Goal: Task Accomplishment & Management: Complete application form

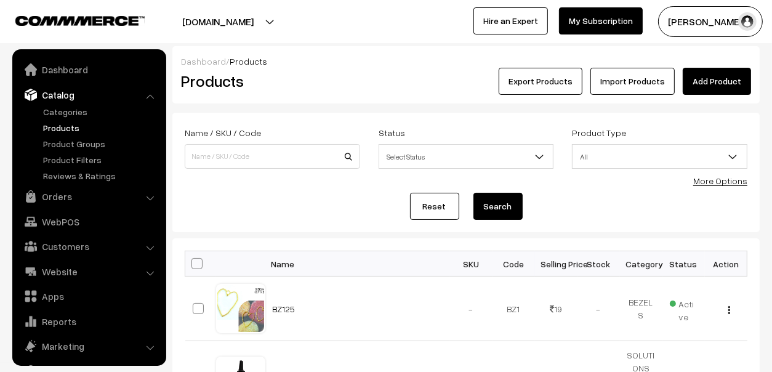
scroll to position [34, 0]
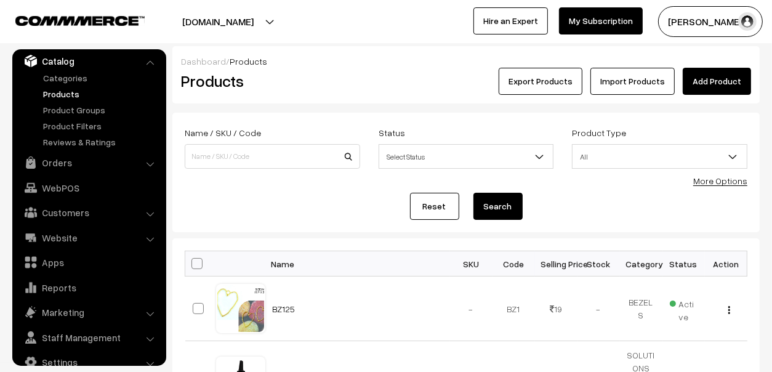
click at [705, 81] on link "Add Product" at bounding box center [717, 81] width 68 height 27
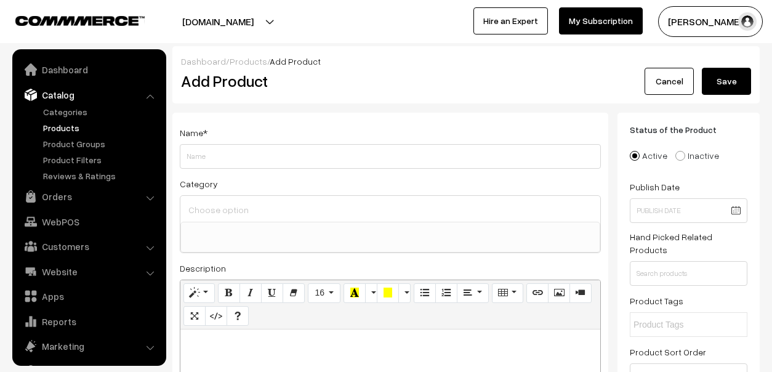
select select
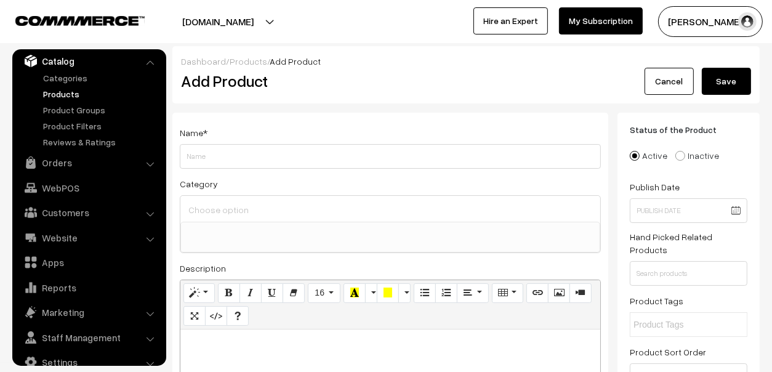
click at [234, 155] on input "Weight" at bounding box center [390, 156] width 421 height 25
type input "ALCOHOL INK"
click at [201, 215] on input at bounding box center [390, 210] width 410 height 18
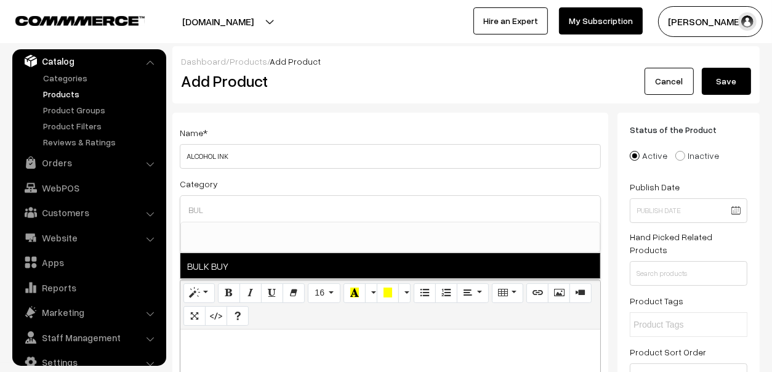
type input "BUL"
click at [215, 264] on span "BULK BUY" at bounding box center [390, 265] width 420 height 25
select select "61"
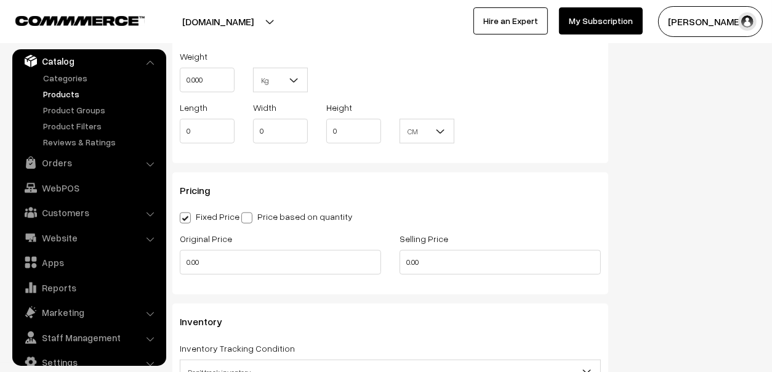
scroll to position [889, 0]
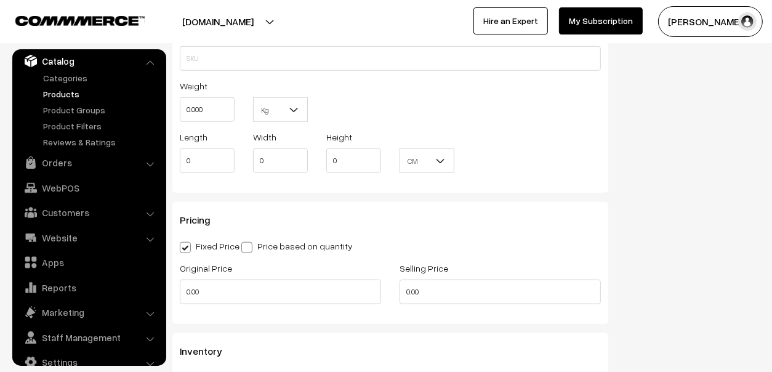
click at [283, 243] on label "Price based on quantity" at bounding box center [296, 245] width 111 height 13
click at [249, 243] on input "Price based on quantity" at bounding box center [245, 245] width 8 height 8
radio input "true"
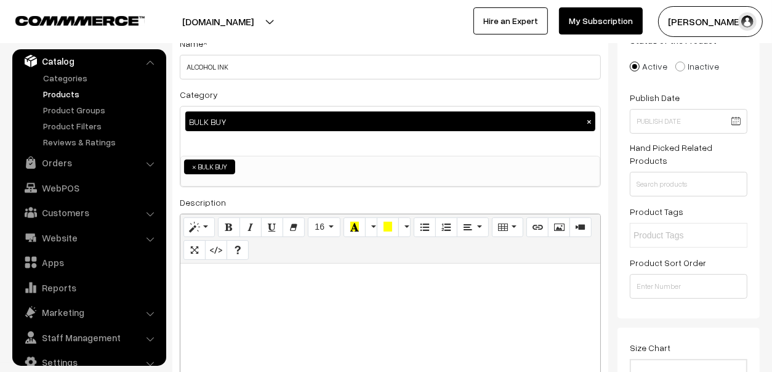
scroll to position [89, 0]
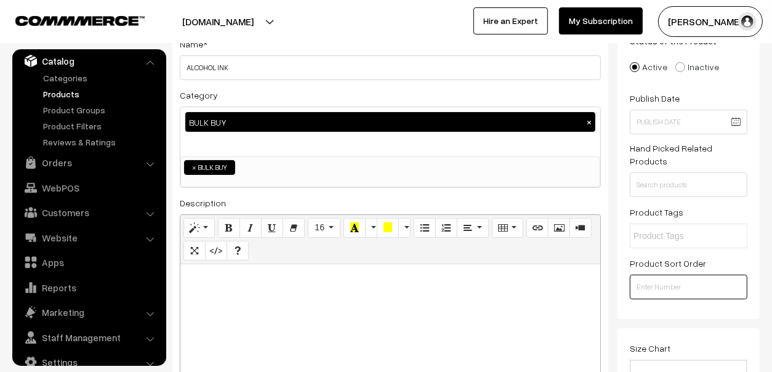
click at [645, 285] on input "number" at bounding box center [689, 287] width 118 height 25
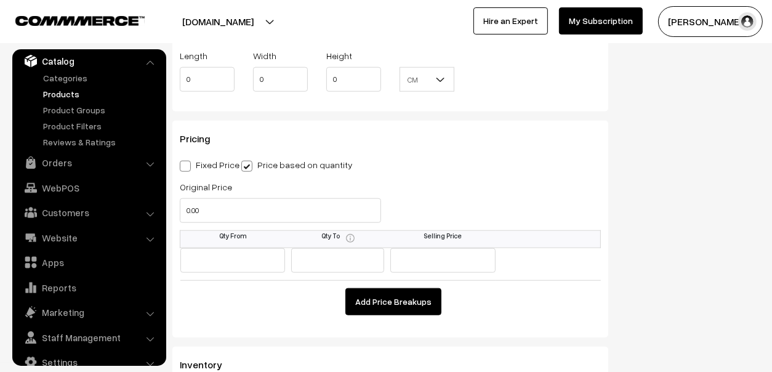
scroll to position [950, 0]
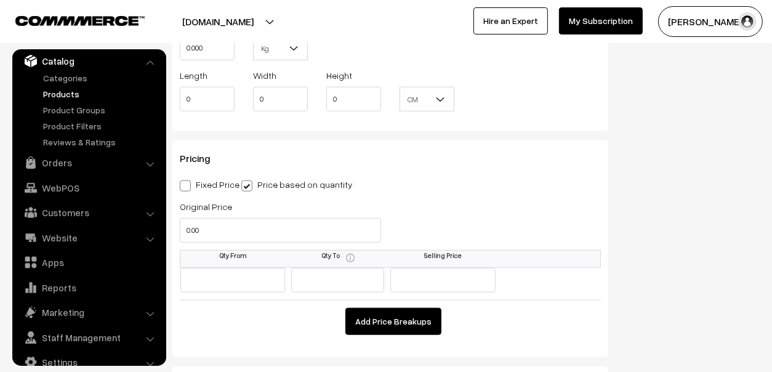
click at [191, 182] on label "Fixed Price" at bounding box center [210, 184] width 60 height 13
click at [188, 182] on input "Fixed Price" at bounding box center [184, 184] width 8 height 8
radio input "true"
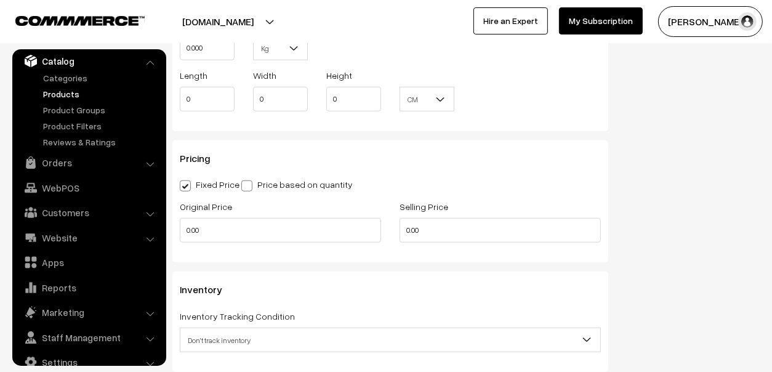
scroll to position [1012, 0]
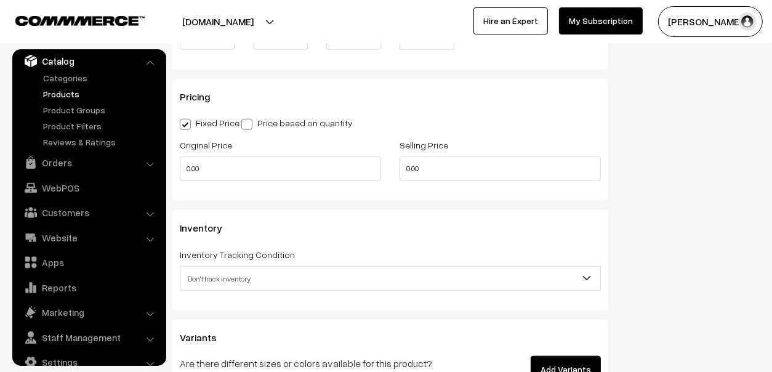
click at [268, 129] on div "Pricing Fixed Price Price based on quantity Original Price 0.00 Selling Price 0…" at bounding box center [390, 140] width 436 height 122
click at [277, 118] on label "Price based on quantity" at bounding box center [296, 122] width 111 height 13
click at [249, 118] on input "Price based on quantity" at bounding box center [245, 122] width 8 height 8
radio input "true"
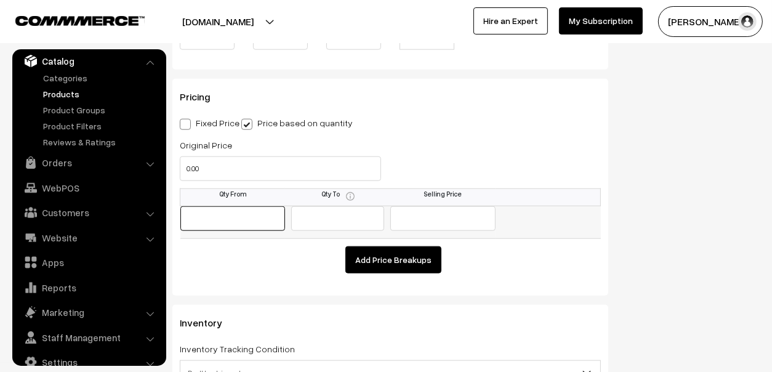
click at [222, 209] on input "text" at bounding box center [232, 218] width 105 height 25
type input "10"
type input "1000"
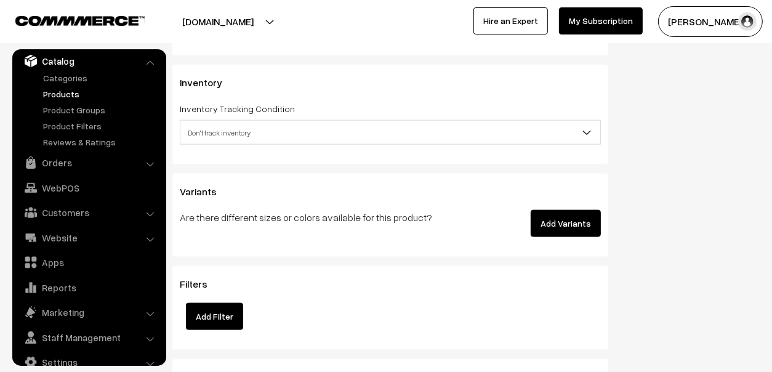
scroll to position [1258, 0]
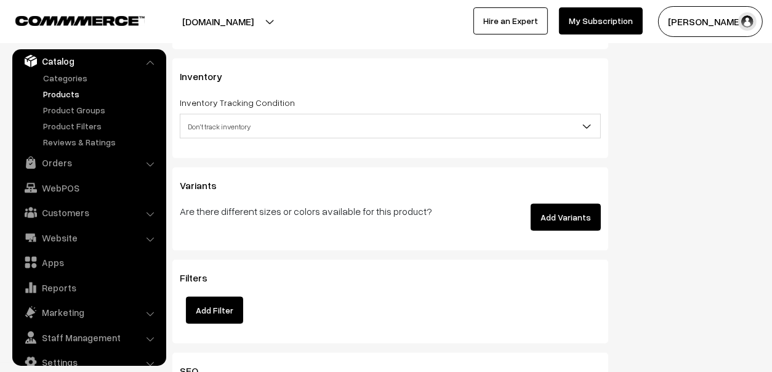
click at [577, 204] on button "Add Variants" at bounding box center [566, 217] width 70 height 27
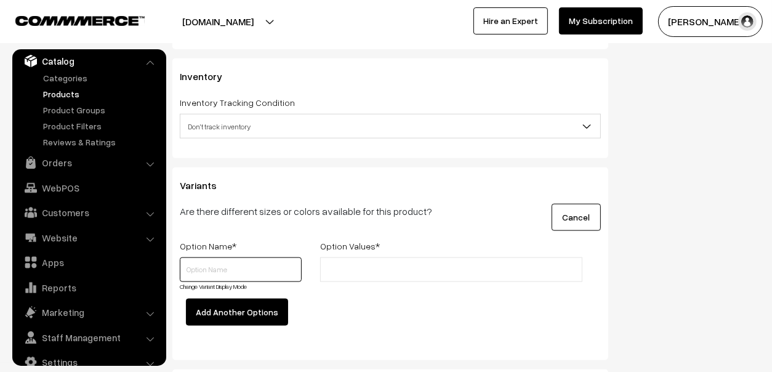
click at [242, 265] on input "text" at bounding box center [241, 269] width 122 height 25
type input "c"
type input "Colour"
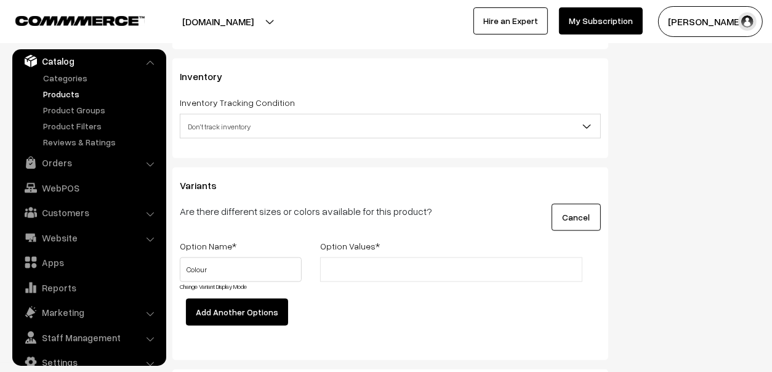
type input "a"
type input "AI01-White"
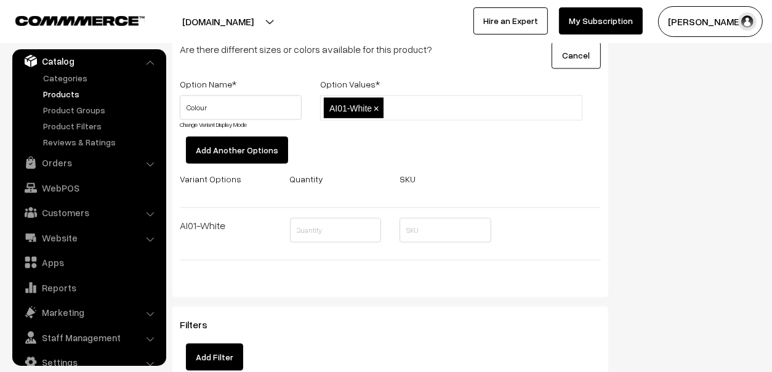
scroll to position [1443, 0]
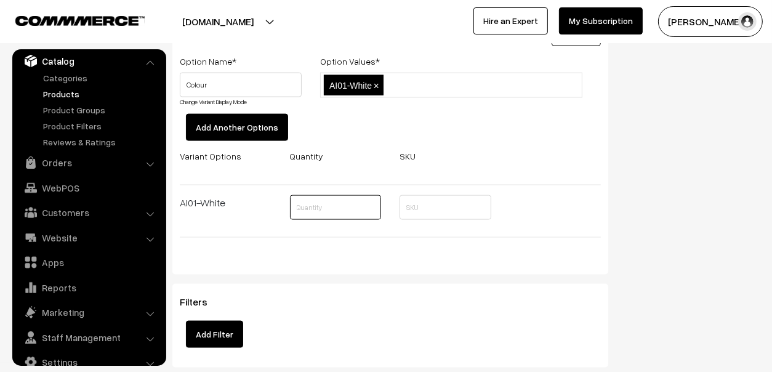
click at [355, 203] on input "text" at bounding box center [336, 207] width 92 height 25
click at [494, 78] on ul "AI01-White ×" at bounding box center [451, 85] width 262 height 25
paste input "AI02 Aqua Blue"
type input "AI02 Aqua Blue"
click at [484, 135] on div "Option Name * Option Values * Colour Change Variant Display Mode AI01-White,AI0…" at bounding box center [389, 154] width 439 height 201
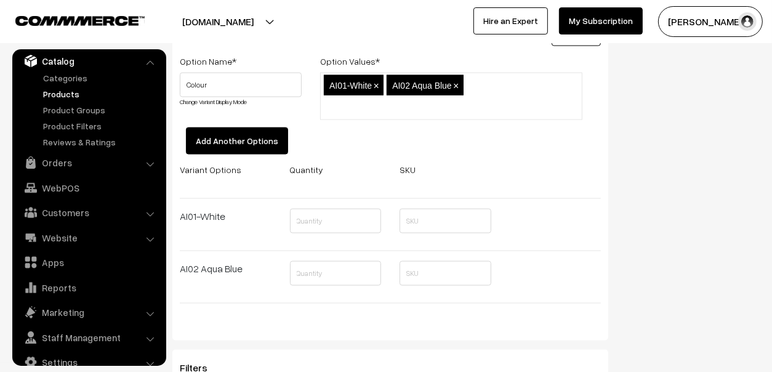
click at [431, 102] on input "text" at bounding box center [378, 108] width 108 height 13
paste input "AI03 Sunset"
type input "AI03 Sunset"
click at [506, 119] on div "Option Name * Option Values * Colour Change Variant Display Mode AI01-White,AI0…" at bounding box center [389, 187] width 439 height 266
click at [569, 91] on ul "AI01-White × AI02 Aqua Blue × AI03 Sunset ×" at bounding box center [451, 96] width 262 height 47
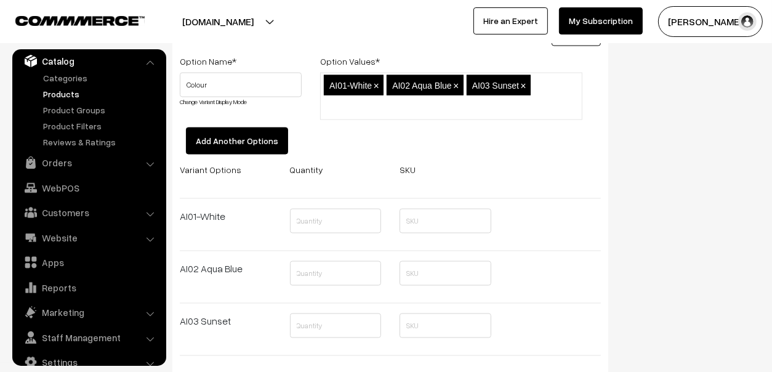
paste input "AI04 Royal Blue"
type input "AI04 Royal Blue"
paste input "AI05 Purple"
type input "AI05 Purple"
click at [486, 138] on div "Option Name * Option Values * Colour Change Variant Display Mode AI01-White,AI0…" at bounding box center [389, 240] width 439 height 372
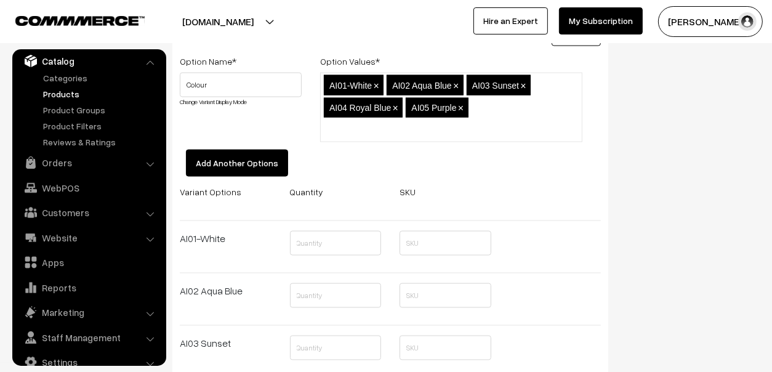
click at [492, 127] on ul "AI01-White × AI02 Aqua Blue × AI03 Sunset × AI04 Royal Blue × AI05 Purple ×" at bounding box center [451, 108] width 262 height 70
paste input "AI06 Ebony"
type input "AI06 Ebony"
paste input "AI07 Forest Green"
type input "AI07 Forest Green"
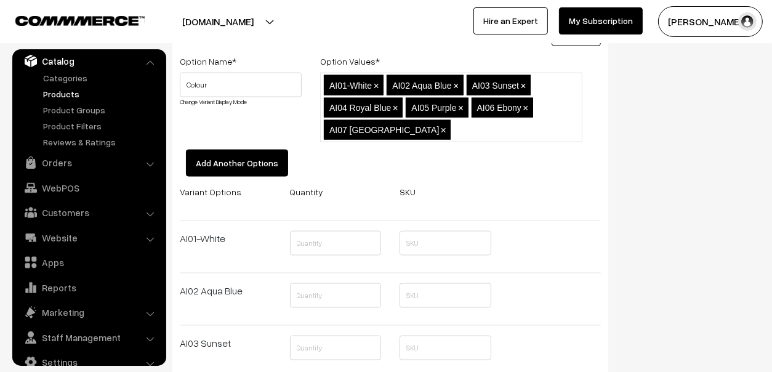
click at [486, 160] on div "Option Name * Option Values * Colour Change Variant Display Mode AI01-White,AI0…" at bounding box center [389, 332] width 439 height 556
click at [507, 130] on input "text" at bounding box center [508, 130] width 108 height 13
paste input "AI08 Turquoise"
type input "AI08 Turquoise"
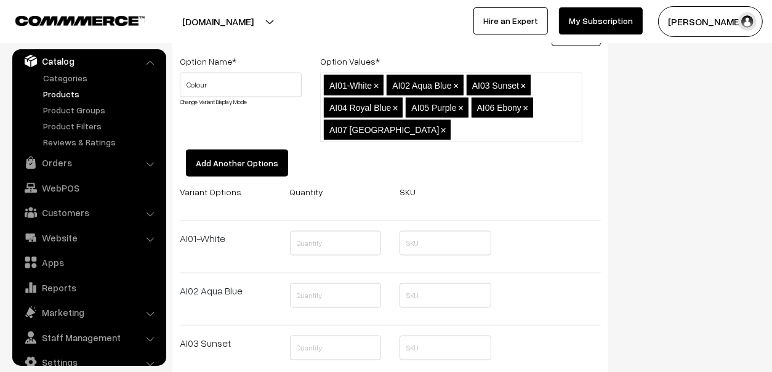
click at [496, 154] on div "Option Name * Option Values * Colour Change Variant Display Mode AI01-White,AI0…" at bounding box center [389, 332] width 439 height 556
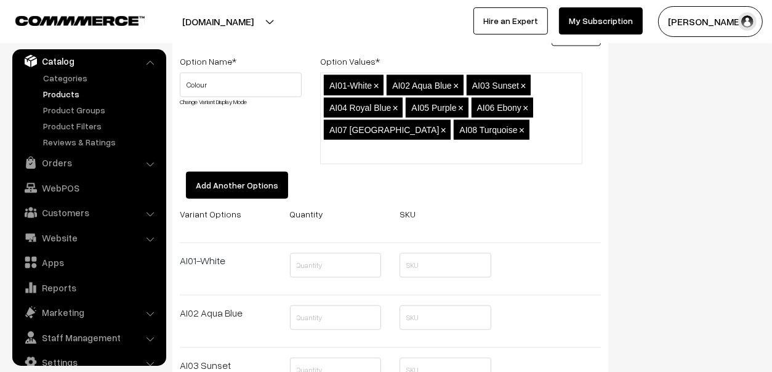
click at [507, 147] on ul "AI01-White × AI02 Aqua Blue × AI03 Sunset × AI04 Royal Blue × AI05 Purple × AI0…" at bounding box center [451, 119] width 262 height 92
paste input "AI09 Oak"
type input "AI09 Oak"
click at [531, 148] on ul "AI01-White × AI02 Aqua Blue × AI03 Sunset × AI04 Royal Blue × AI05 Purple × AI0…" at bounding box center [451, 119] width 262 height 92
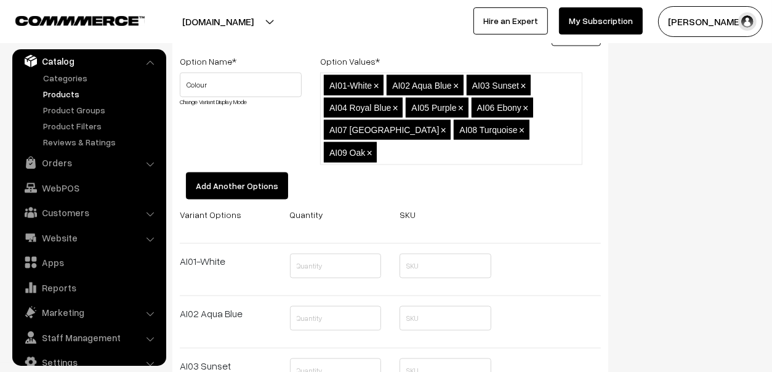
paste input "AI10 Cocoa"
type input "AI10 Cocoa"
paste input "AI11 Saffron"
type input "AI11 Saffron"
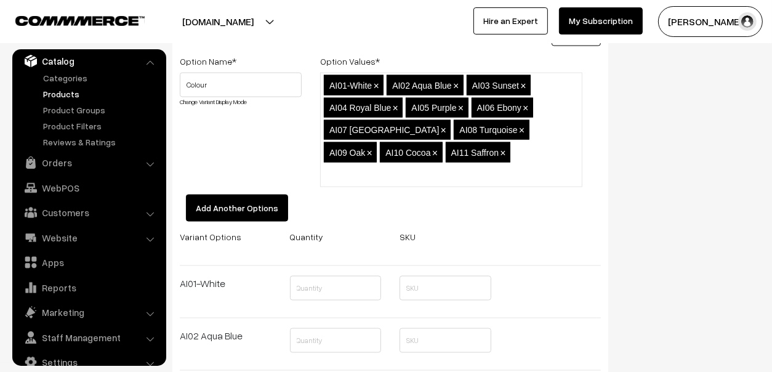
paste input "AI12 Fern"
type input "AI12 Fern"
click at [519, 166] on ul "AI01-White × AI02 Aqua Blue × AI03 Sunset × AI04 Royal Blue × AI05 Purple × AI0…" at bounding box center [451, 130] width 262 height 114
paste input "AI13 Magenta"
type input "AI13 Magenta"
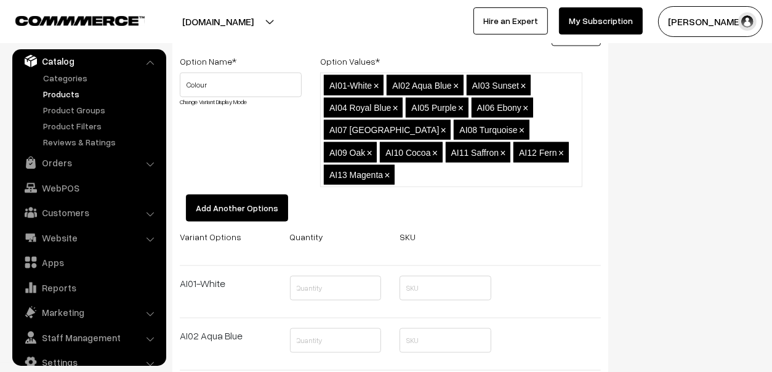
paste input "AI14 Crimson"
type input "AI14 Crimson"
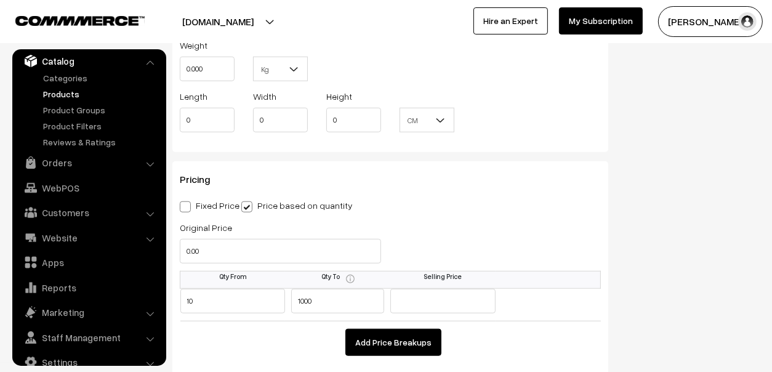
scroll to position [950, 0]
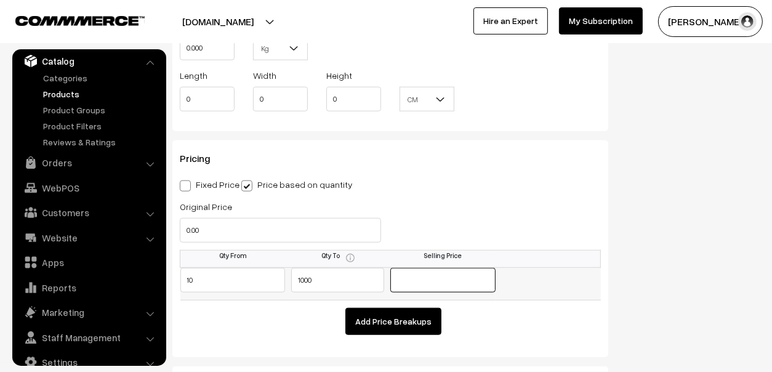
click at [416, 279] on input "text" at bounding box center [442, 280] width 105 height 25
type input "40"
click at [516, 289] on td at bounding box center [547, 283] width 105 height 33
click at [520, 306] on td "Add Price Breakups" at bounding box center [390, 317] width 420 height 35
drag, startPoint x: 335, startPoint y: 273, endPoint x: 265, endPoint y: 286, distance: 70.9
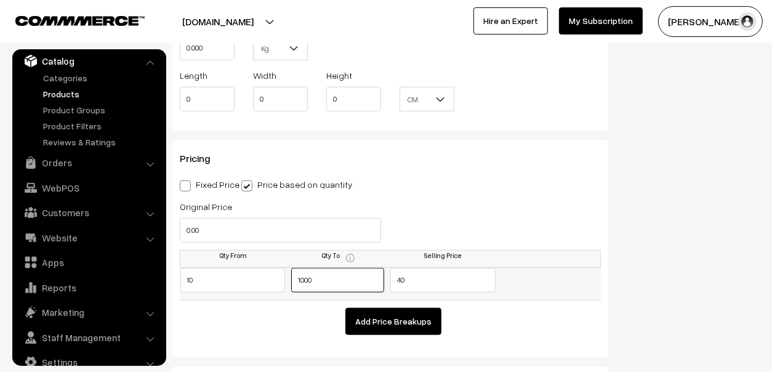
click at [265, 286] on tr "10 1000 40" at bounding box center [390, 283] width 420 height 33
click at [545, 307] on td "Add Price Breakups" at bounding box center [390, 317] width 420 height 35
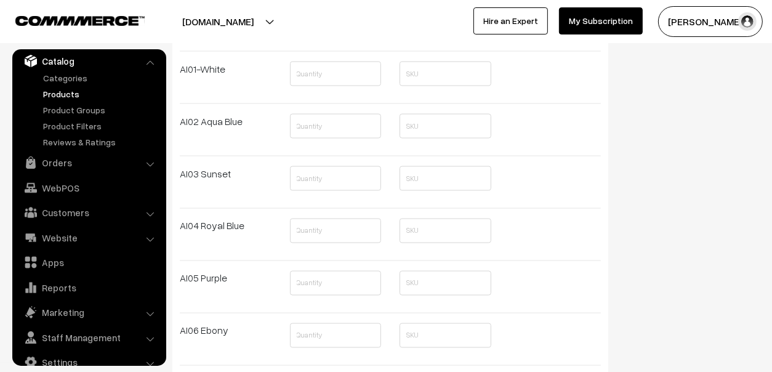
scroll to position [1689, 0]
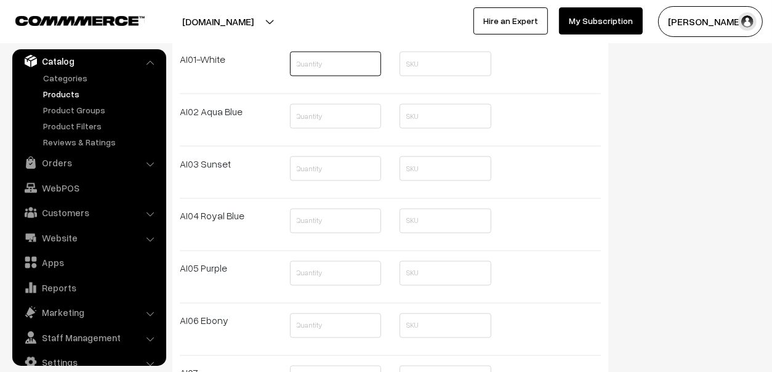
click at [343, 58] on input "text" at bounding box center [336, 64] width 92 height 25
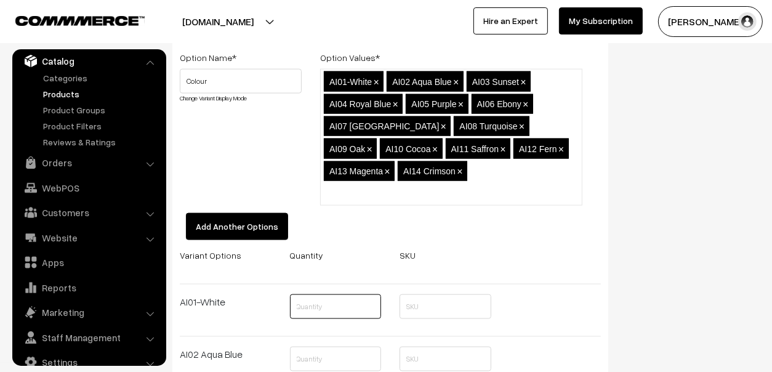
scroll to position [1443, 0]
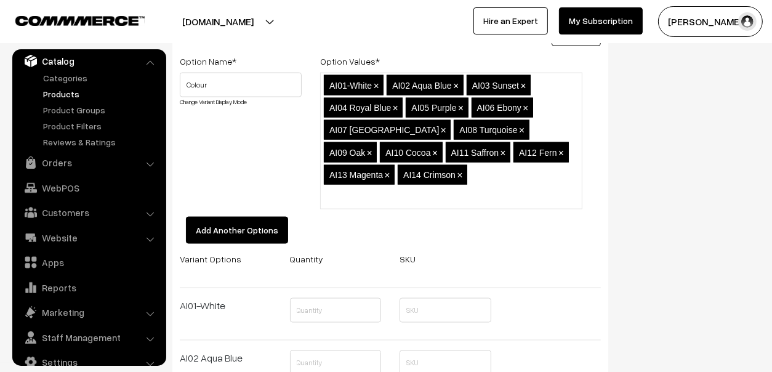
click at [516, 170] on ul "AI01-White × AI02 Aqua Blue × AI03 Sunset × AI04 Royal Blue × AI05 Purple × AI0…" at bounding box center [451, 141] width 262 height 137
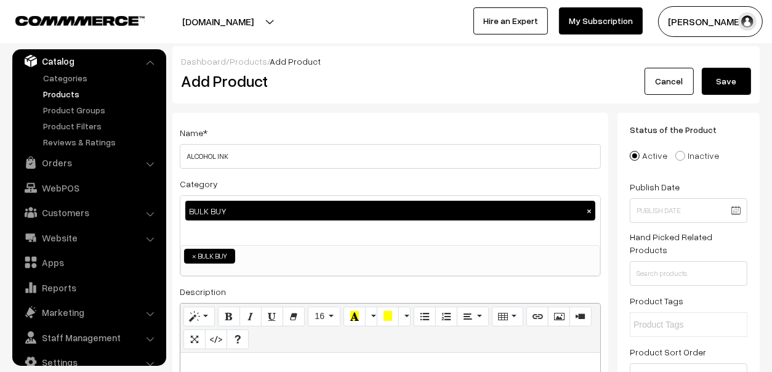
scroll to position [0, 0]
click at [702, 75] on button "Save" at bounding box center [726, 81] width 49 height 27
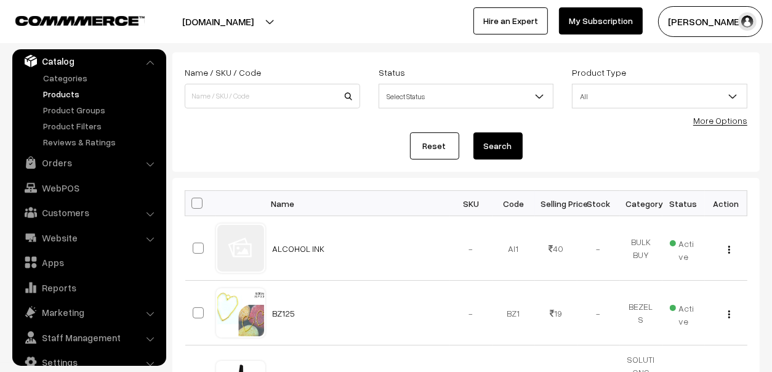
scroll to position [122, 0]
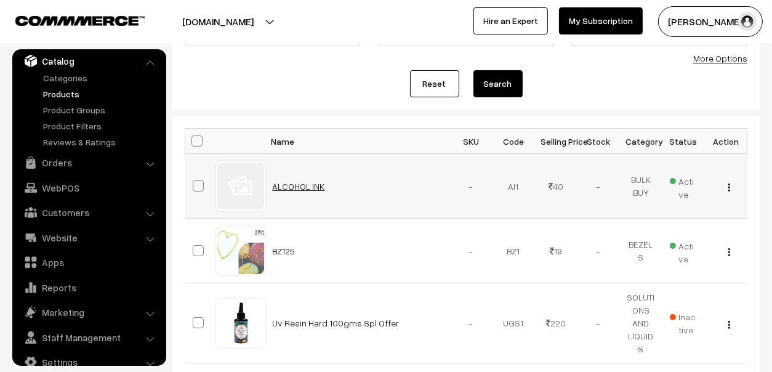
click at [296, 185] on link "ALCOHOL INK" at bounding box center [299, 186] width 52 height 10
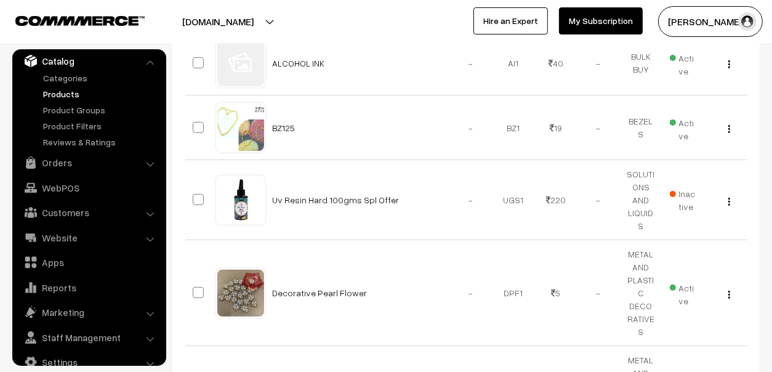
scroll to position [110, 0]
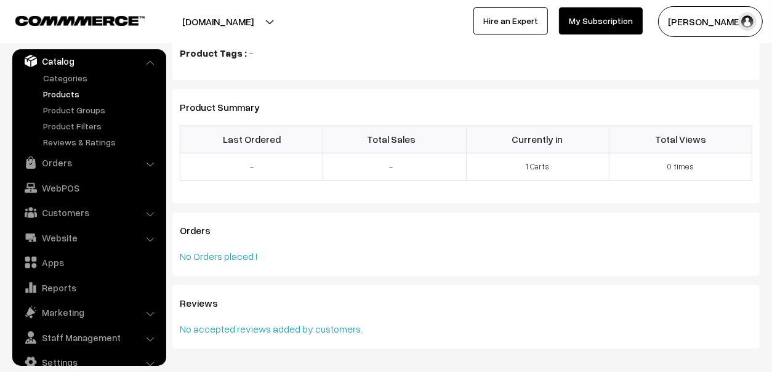
scroll to position [286, 0]
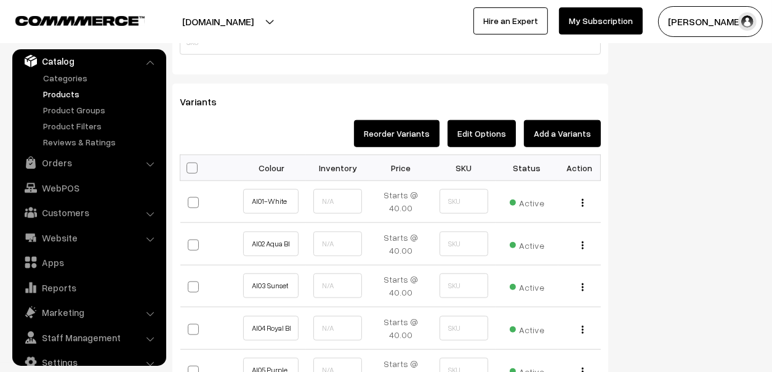
scroll to position [799, 0]
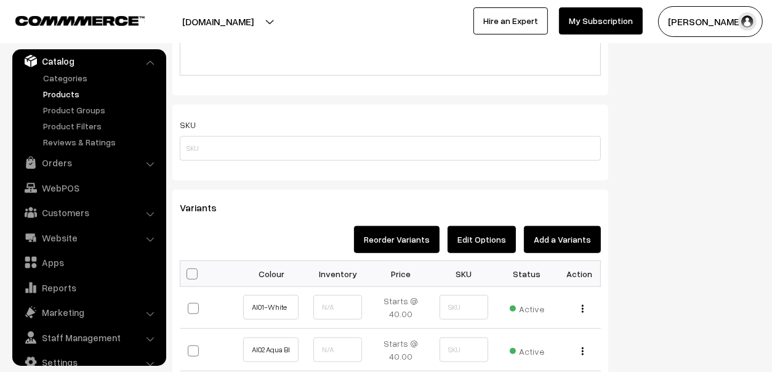
click at [563, 236] on button "Add a Variants" at bounding box center [562, 239] width 77 height 27
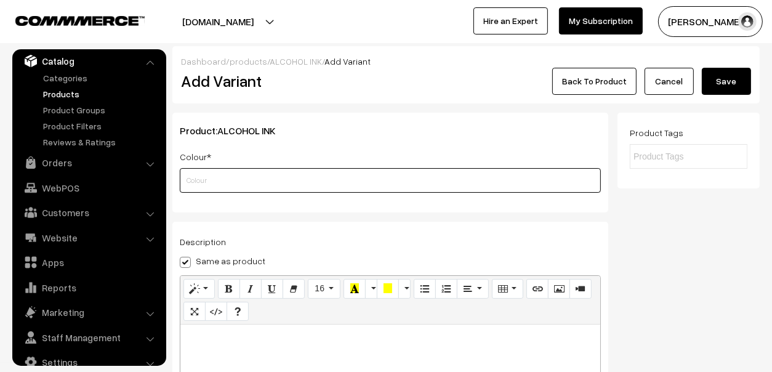
click at [376, 185] on input "text" at bounding box center [390, 180] width 421 height 25
click at [416, 169] on input "text" at bounding box center [390, 180] width 421 height 25
type input "a"
paste input "AI15 Sunshine"
click at [421, 209] on div "Product: ALCOHOL INK Colour * AI15 Sunshine Category SILICONE MOULD---OUTDO---1…" at bounding box center [390, 163] width 436 height 100
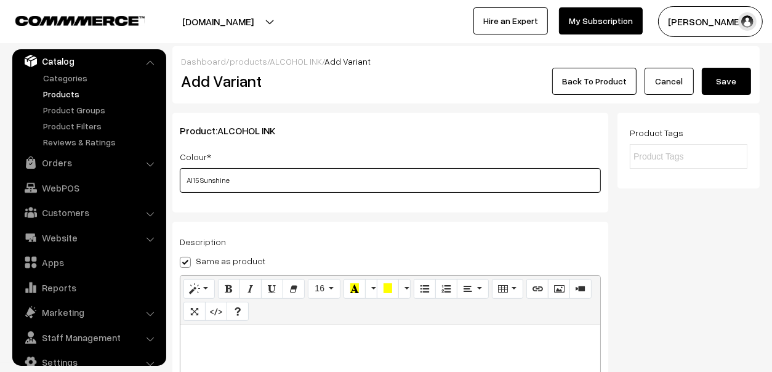
click at [423, 180] on input "AI15 Sunshine" at bounding box center [390, 180] width 421 height 25
type input "AI15 Sunshine,"
click at [606, 89] on link "Back To Product" at bounding box center [594, 81] width 84 height 27
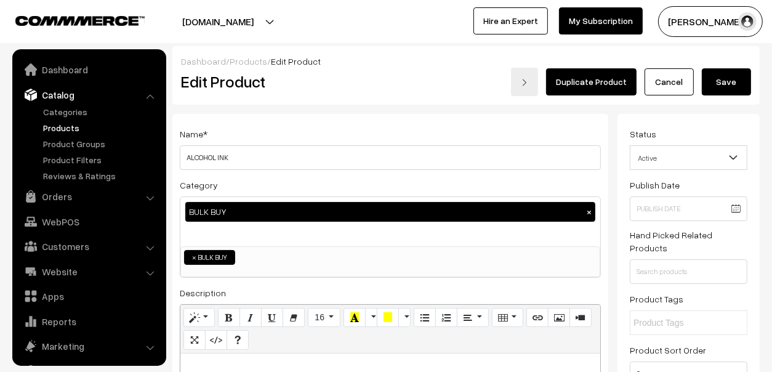
scroll to position [34, 0]
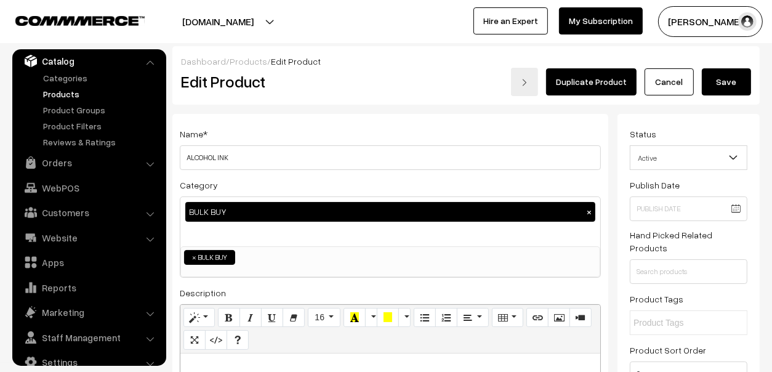
click at [71, 95] on link "Products" at bounding box center [101, 93] width 122 height 13
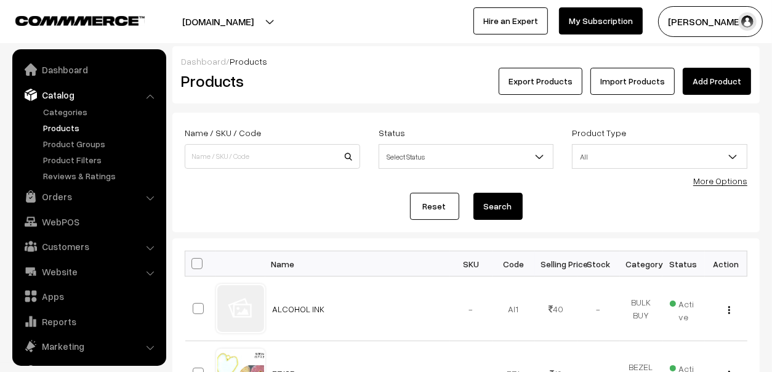
scroll to position [34, 0]
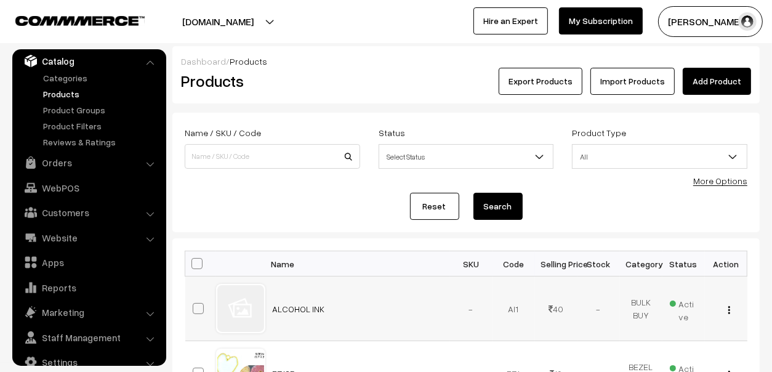
click at [727, 313] on button "button" at bounding box center [728, 310] width 3 height 10
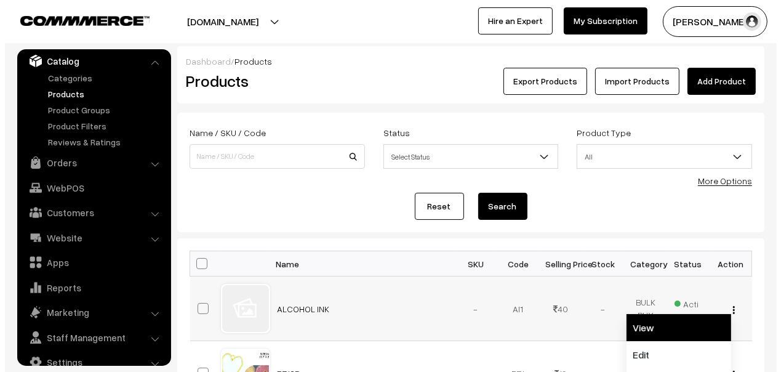
scroll to position [185, 0]
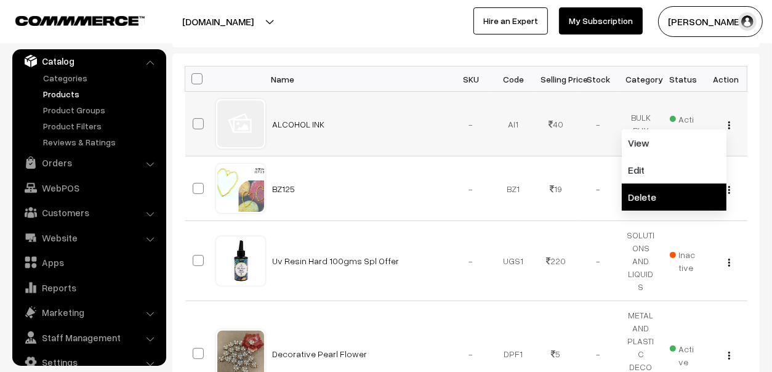
click at [661, 192] on link "Delete" at bounding box center [674, 196] width 105 height 27
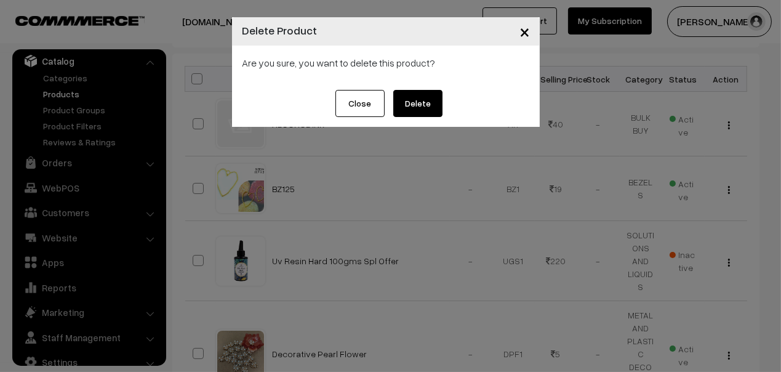
click at [413, 99] on button "Delete" at bounding box center [417, 103] width 49 height 27
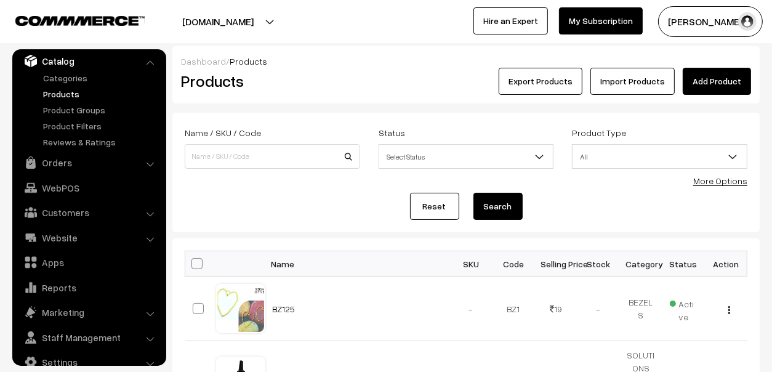
click at [64, 63] on link "Catalog" at bounding box center [88, 61] width 146 height 22
click at [712, 76] on link "Add Product" at bounding box center [717, 81] width 68 height 27
click at [727, 69] on link "Add Product" at bounding box center [717, 81] width 68 height 27
click at [700, 78] on link "Add Product" at bounding box center [717, 81] width 68 height 27
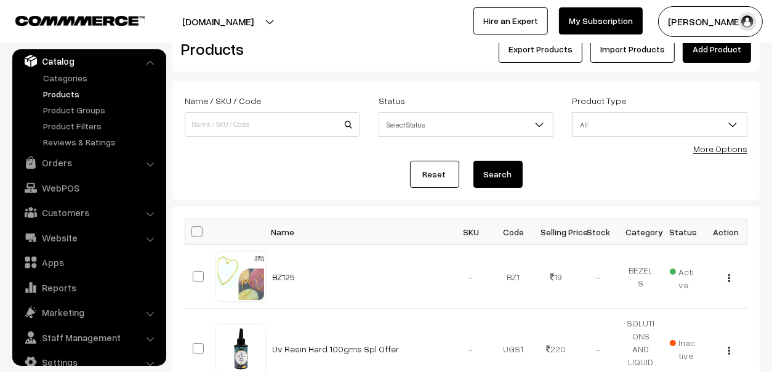
scroll to position [61, 0]
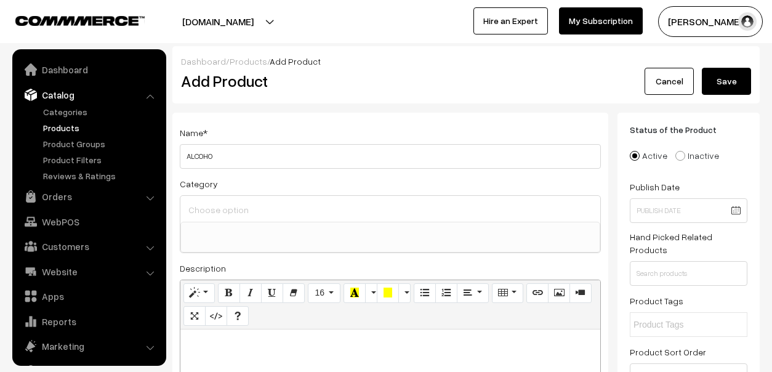
select select
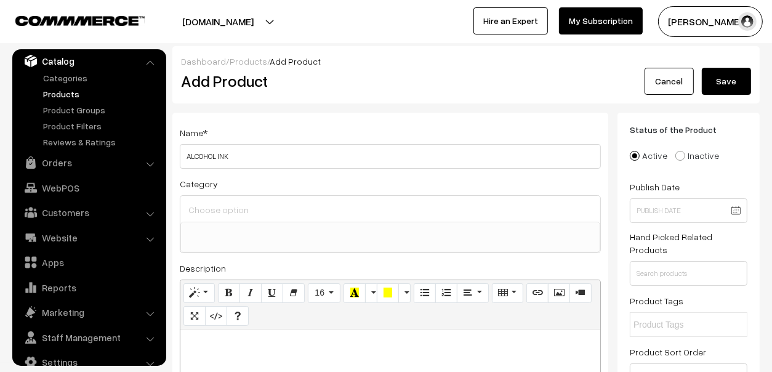
type input "ALCOHOL INK"
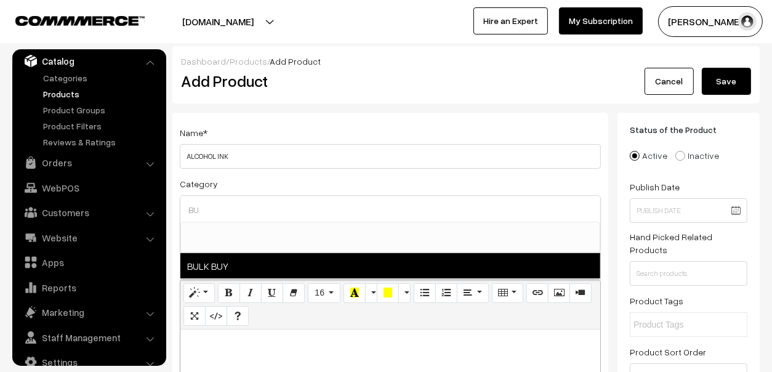
type input "BU"
click at [243, 262] on span "BULK BUY" at bounding box center [390, 265] width 420 height 25
select select "61"
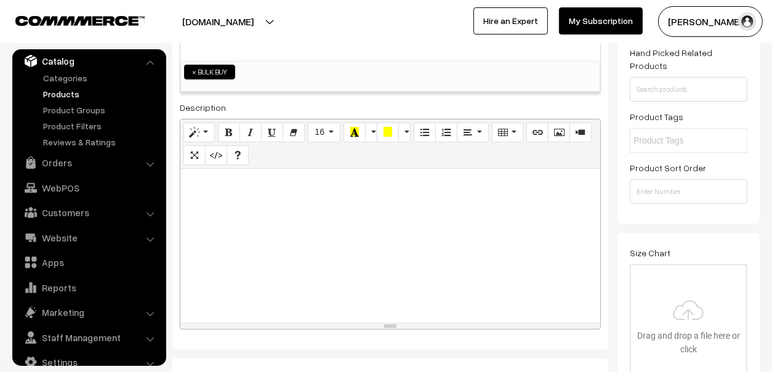
scroll to position [185, 0]
click at [215, 180] on p at bounding box center [389, 181] width 407 height 15
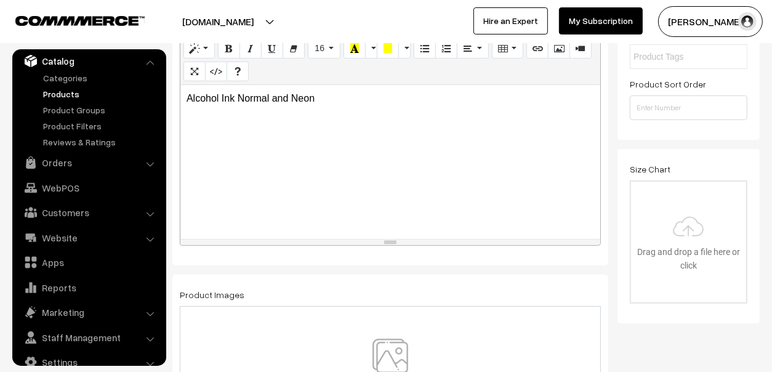
scroll to position [83, 0]
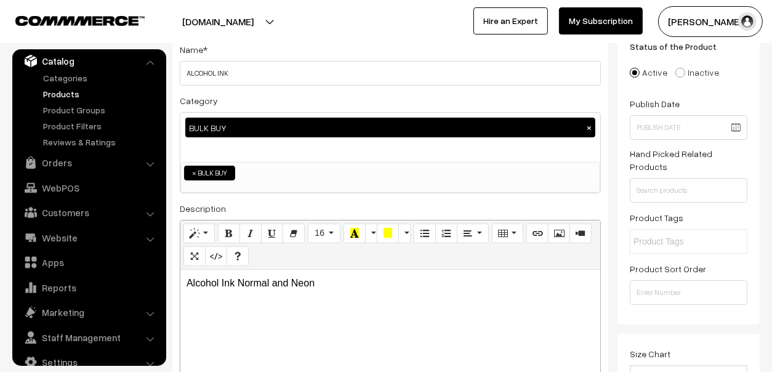
click at [349, 292] on div "Alcohol Ink Normal and Neon" at bounding box center [390, 347] width 420 height 154
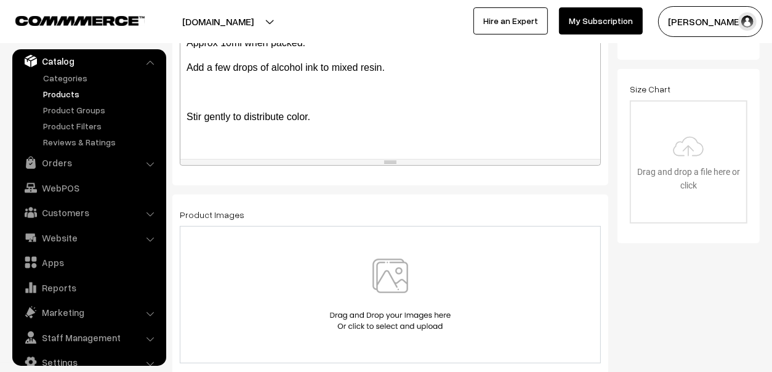
scroll to position [268, 0]
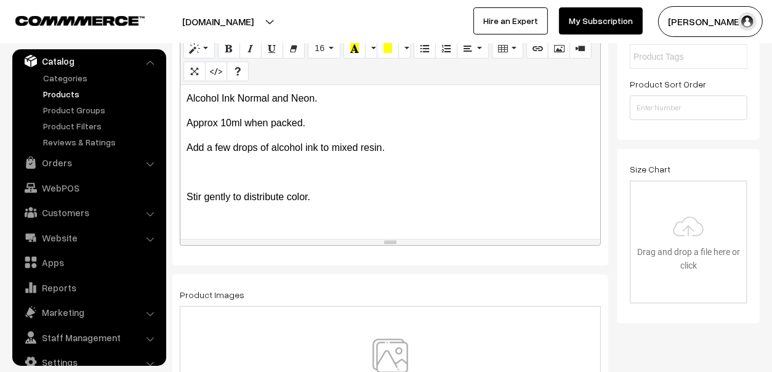
click at [360, 204] on div "Alcohol Ink Normal and Neon. Approx 10ml when packed. Add a few drops of alcoho…" at bounding box center [390, 162] width 420 height 154
click at [191, 165] on p at bounding box center [389, 172] width 407 height 15
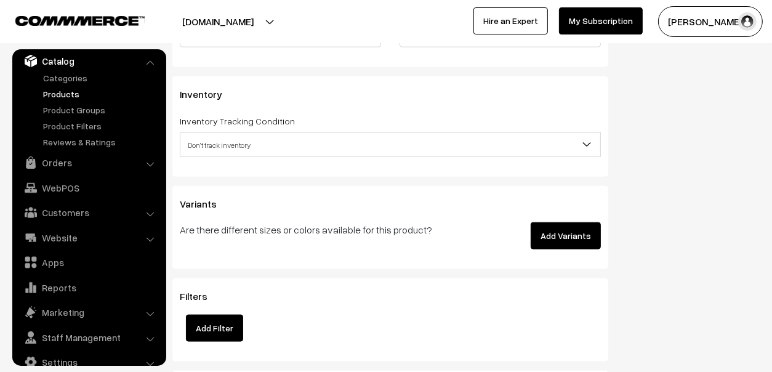
scroll to position [1046, 0]
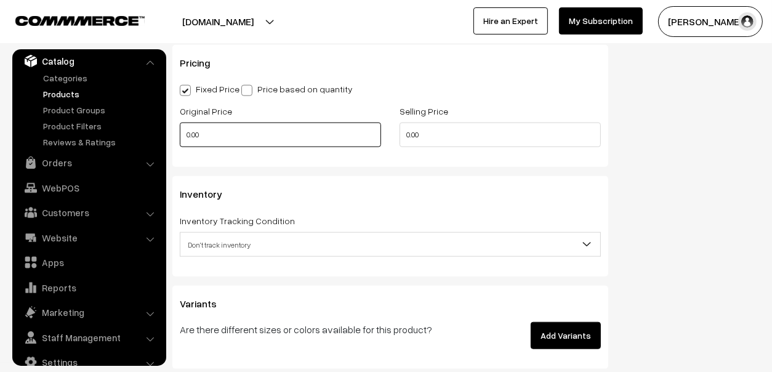
click at [227, 130] on input "0.00" at bounding box center [280, 134] width 201 height 25
type input "4"
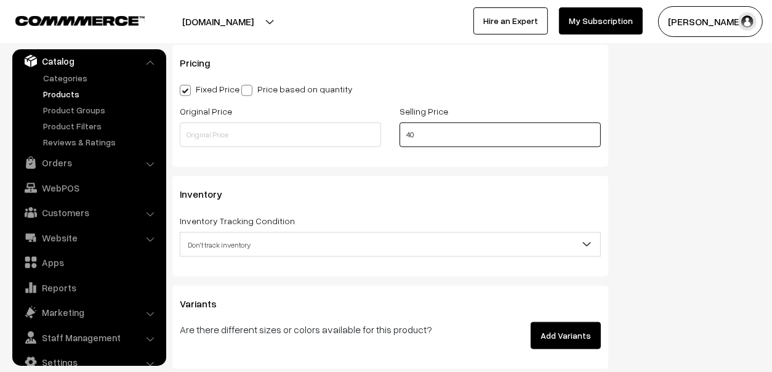
type input "40"
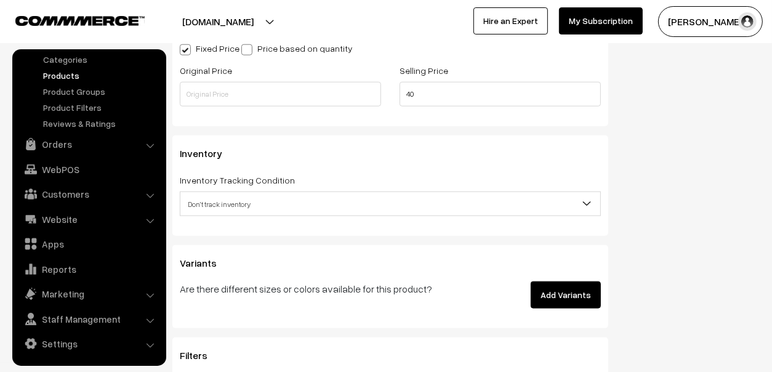
scroll to position [1107, 0]
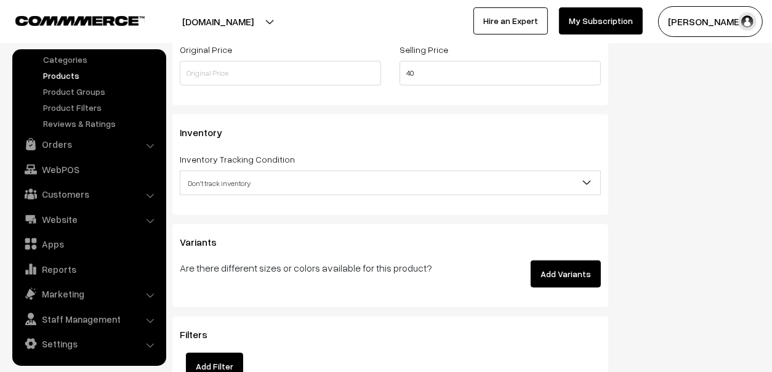
click at [553, 265] on button "Add Variants" at bounding box center [566, 273] width 70 height 27
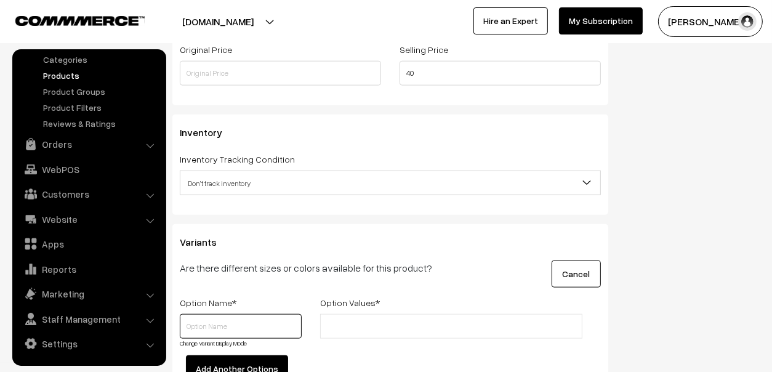
click at [265, 327] on input "text" at bounding box center [241, 326] width 122 height 25
click at [230, 341] on link "Change Variant Display Mode" at bounding box center [213, 342] width 67 height 7
click at [248, 314] on input "Colo" at bounding box center [241, 326] width 122 height 25
type input "Colour"
click at [243, 342] on link "Change Variant Display Mode" at bounding box center [213, 342] width 67 height 7
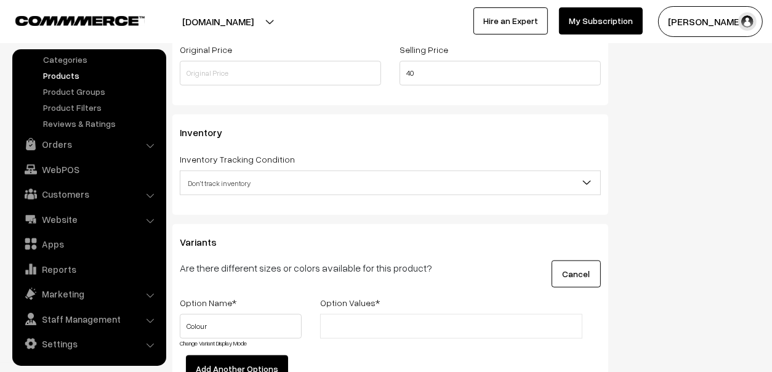
click at [345, 321] on input "text" at bounding box center [378, 326] width 108 height 13
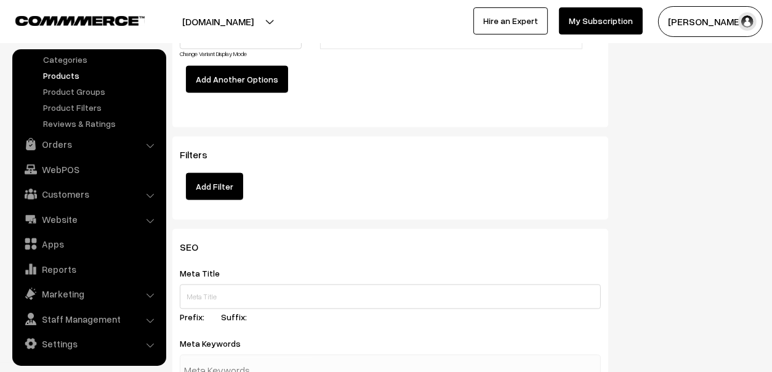
scroll to position [1230, 0]
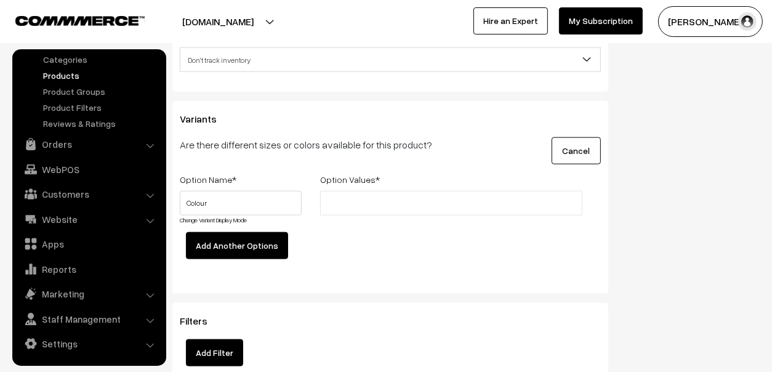
click at [344, 204] on input "text" at bounding box center [378, 203] width 108 height 13
paste input "AI101 nEON ALCOHOL INK YELLOW AI102 nEON ALCOHOL INK GOLDEN YELLOW AI103 NEON A…"
type input "AI101 NeonYELLOW AI102 nEON ALCOHOL INK GOLDEN YELLOW AI103 NEON ALCOHOL INK VI…"
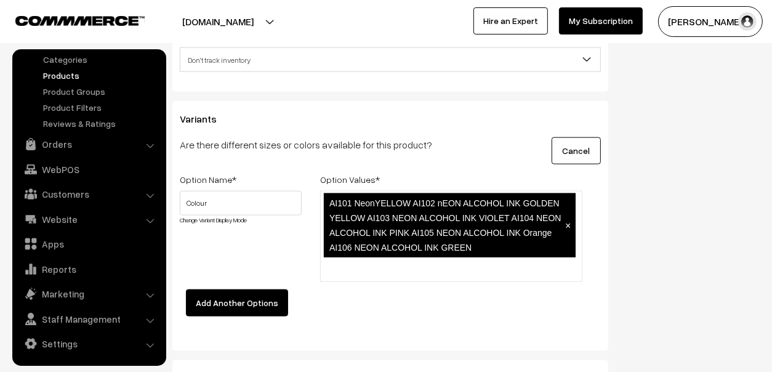
scroll to position [0, 0]
click at [567, 225] on span "×" at bounding box center [568, 225] width 6 height 10
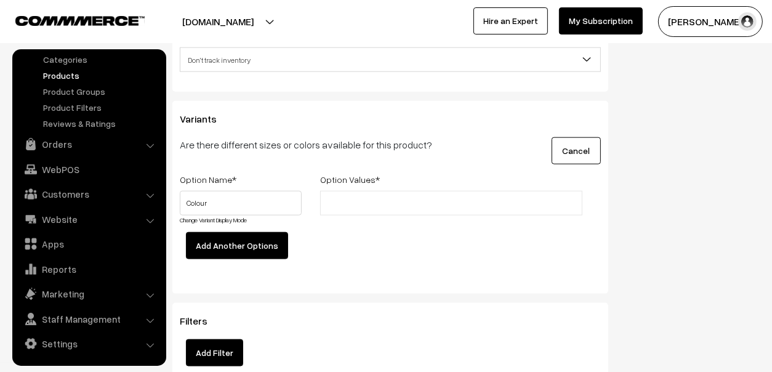
paste input "AI101 Neon YELLOW"
type input "AI101 Neon YELLOW"
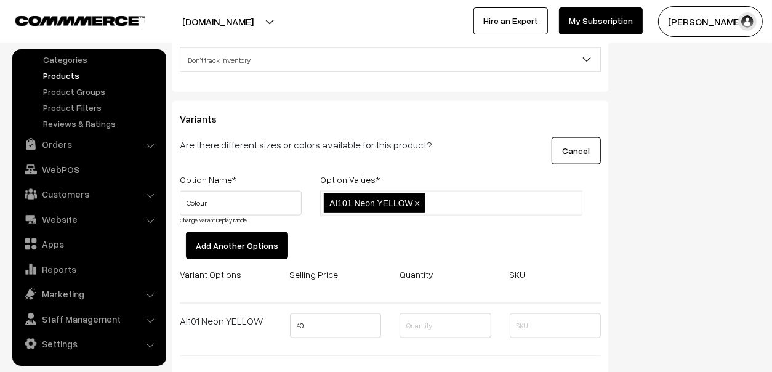
paste input "AI102 Neon GOLDEN YELLOW"
type input "AI102 Neon GOLDEN YELLOW"
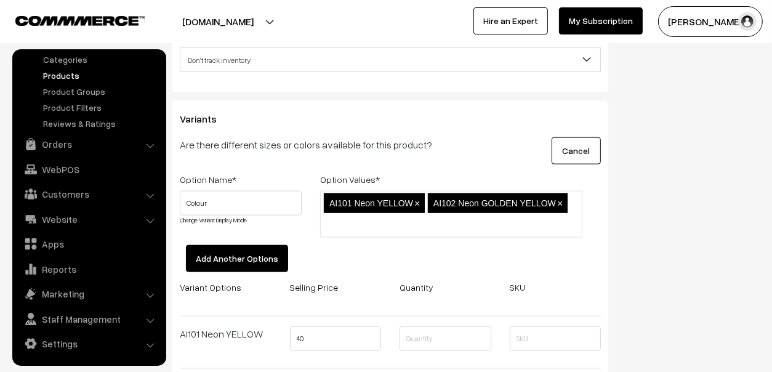
scroll to position [0, 0]
paste input "AI103 Neon VIOLET"
type input "AI103 Neon VIOLET"
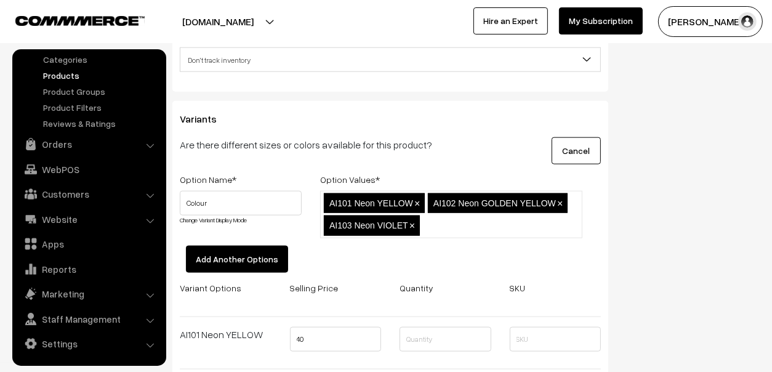
paste input "AI104 Neon PINK"
type input "AI104 Neon PINK"
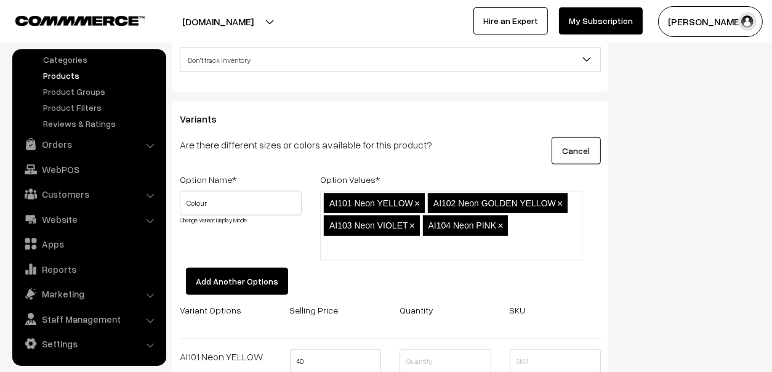
paste input "AI105 Neon Orange"
type input "AI105 Neon Orange"
paste input "AI106 Neon GREEN"
type input "AI106 Neon GREEN"
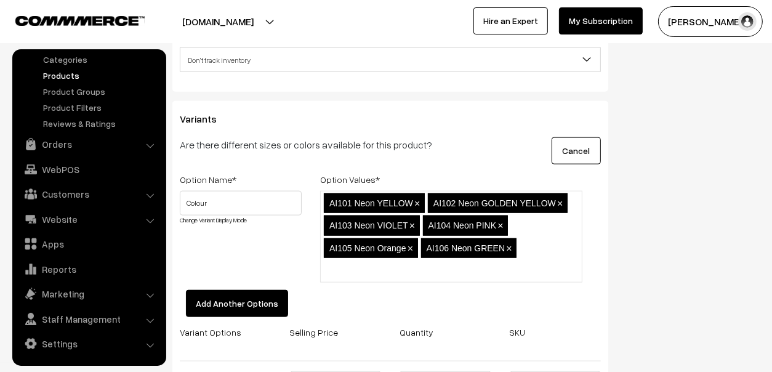
click at [548, 245] on ul "AI101 Neon YELLOW × AI102 Neon GOLDEN YELLOW × AI103 Neon VIOLET × AI104 Neon P…" at bounding box center [451, 237] width 262 height 92
paste input "AI01 White"
type input "AI01 White"
paste input "AI02 Aqua Blue"
type input "AI02 Aqua Blue"
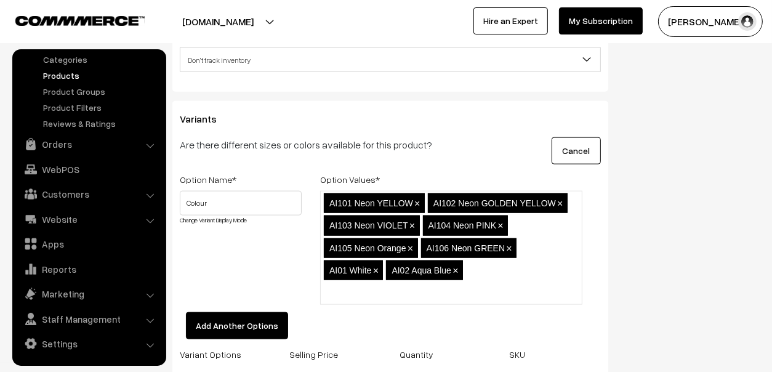
paste input "AI03 Sunset"
type input "AI03 Sunset"
paste input "AI04 Royal Blue"
type input "AI04 Royal Blue"
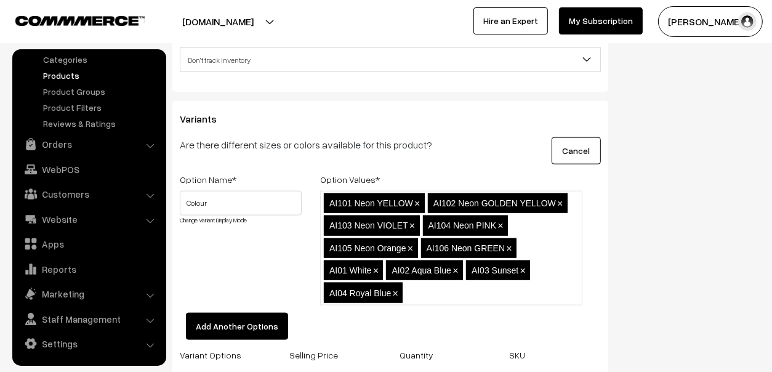
paste input "AI05 Purple"
type input "AI05 Purple"
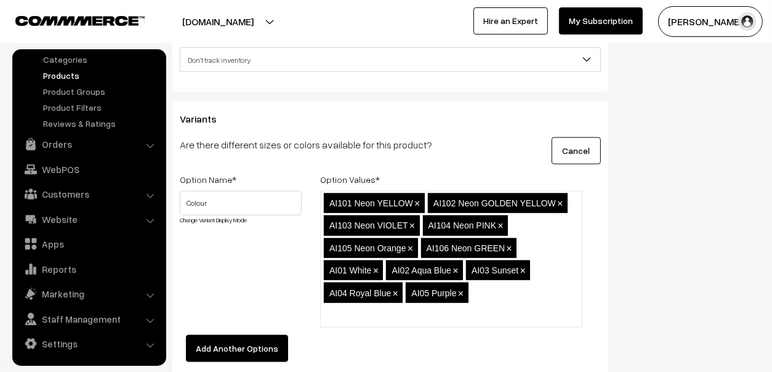
paste input "AI06 Ebony"
type input "AI06 Ebony"
paste input "AI07 Forest Green"
type input "AI07 Forest Green"
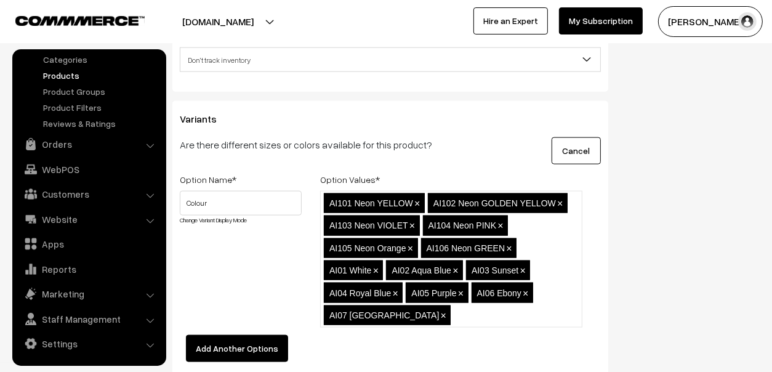
paste input "AI08 Turquoise"
type input "AI08 Turquoise"
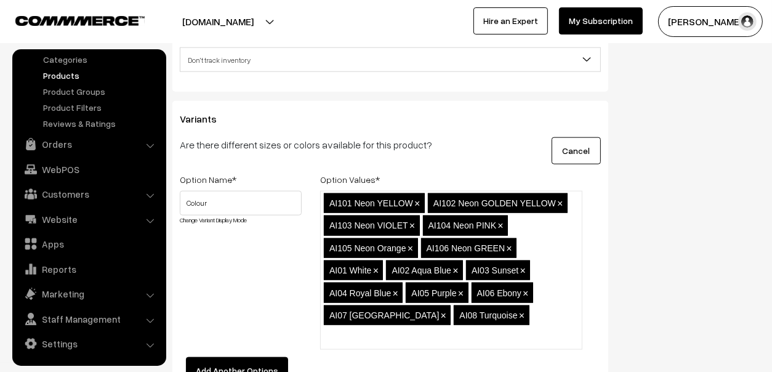
paste input "AI09 Oak"
type input "AI09 Oak"
paste input "AI10 Cocoa"
type input "AI10 Cocoa"
paste input "AI11 Saffron"
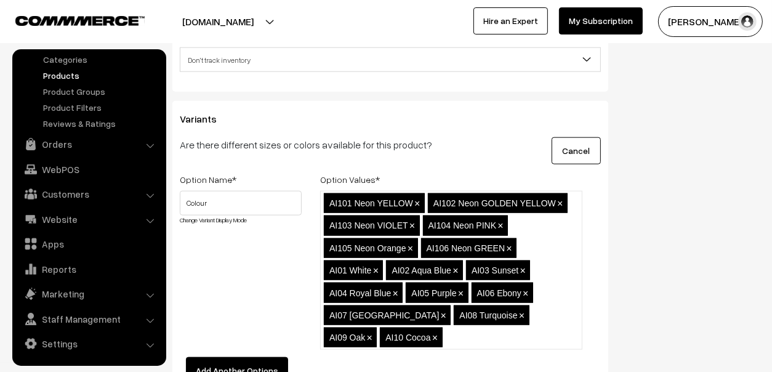
type input "AI11 Saffron"
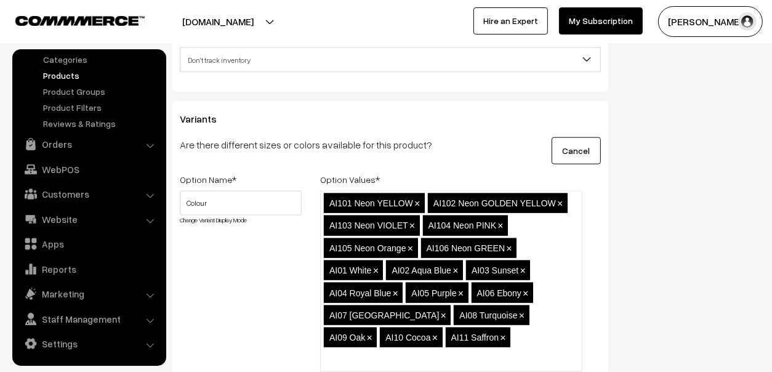
paste input "AI12 Fern"
type input "AI12 Fern"
paste input "AI13 Magenta"
type input "AI13 Magenta"
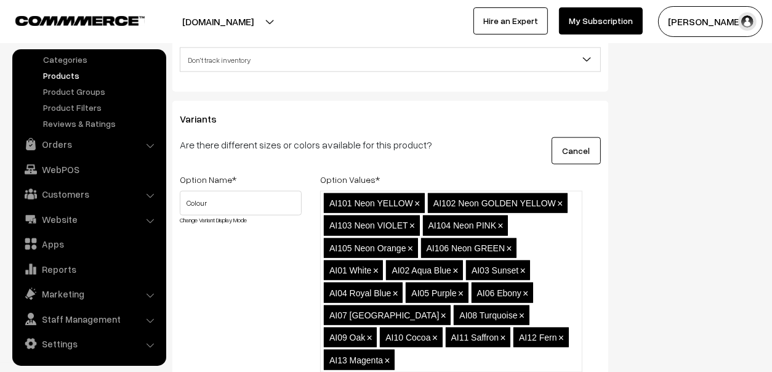
paste input "AI14 Crimson"
type input "AI14 Crimson"
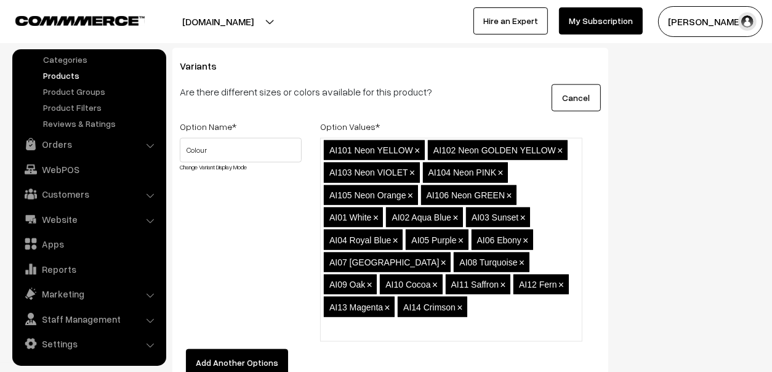
scroll to position [1416, 0]
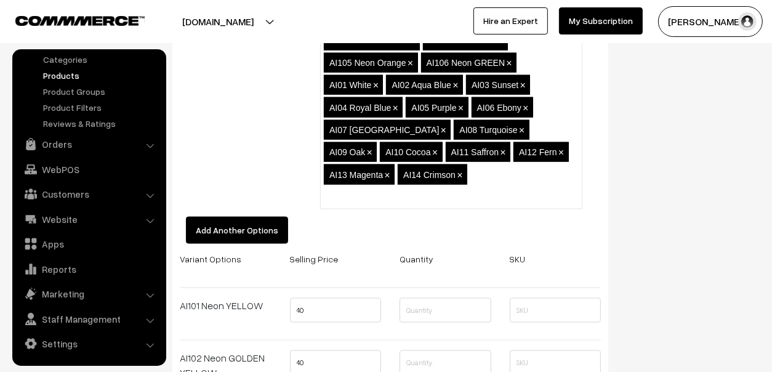
click at [574, 172] on ul "AI101 Neon YELLOW × AI102 Neon GOLDEN YELLOW × AI103 Neon VIOLET × AI104 Neon P…" at bounding box center [451, 108] width 262 height 204
click at [551, 177] on ul "AI101 Neon YELLOW × AI102 Neon GOLDEN YELLOW × AI103 Neon VIOLET × AI104 Neon P…" at bounding box center [451, 108] width 262 height 204
paste input "AI15 Sunshine"
type input "AI15 Sunshine"
paste input "AI16 Scarlet"
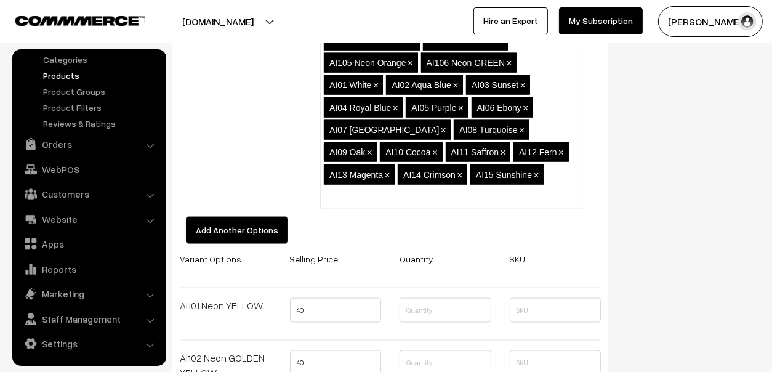
type input "AI16 Scarlet"
paste input "AI17 Ultramarine Blue"
type input "AI17 Ultramarine Blue"
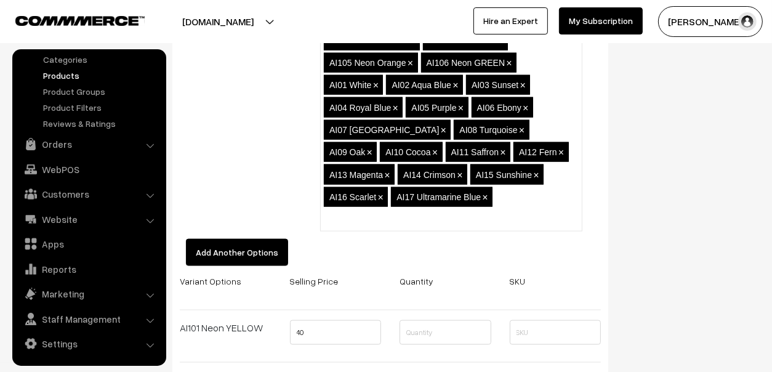
paste input "AI18"
type input "AI18"
paste input "AI19 Prussian Blue"
type input "AI19 Prussian Blue"
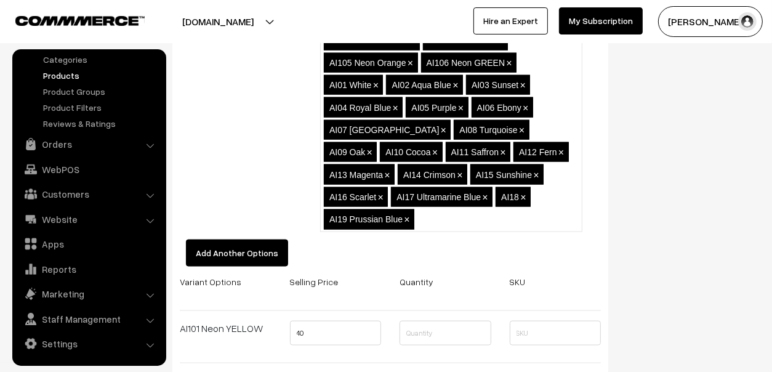
paste input "AI20"
type input "AI20"
paste input "AI21 Carnelian Red"
type input "AI21 Carnelian Red"
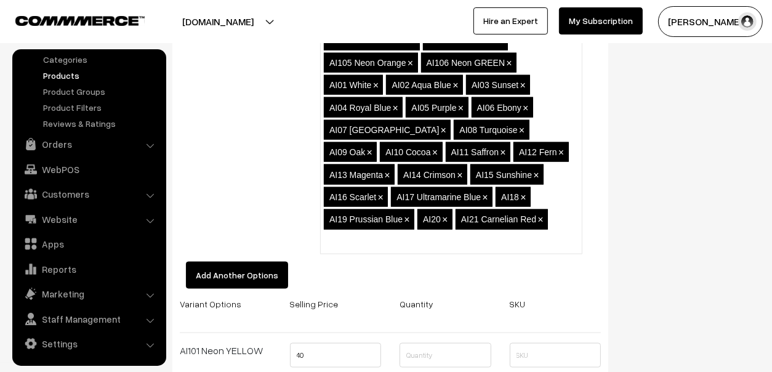
paste input "AI22 Mulberry Maroon"
type input "AI22 Mulberry Maroon"
paste input "AI23"
type input "AI23"
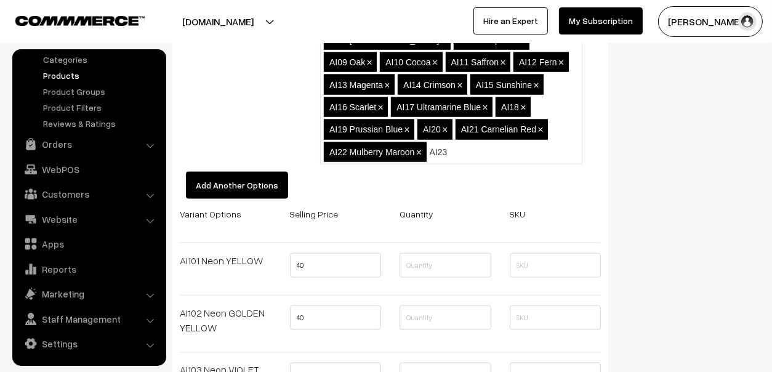
scroll to position [1600, 0]
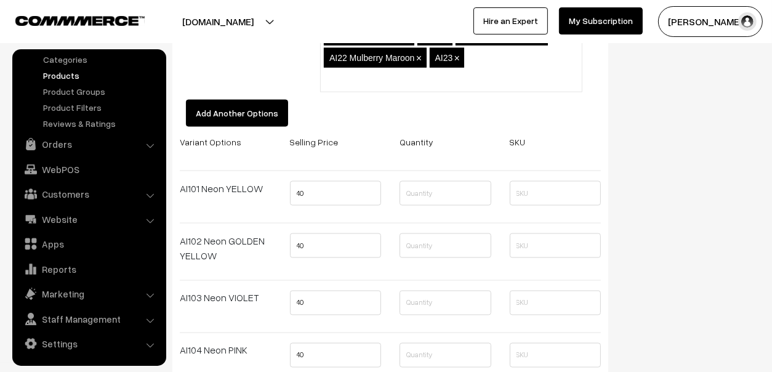
paste input "AI24"
type input "AI24"
paste input "AI25"
type input "AI25"
paste input "AI26"
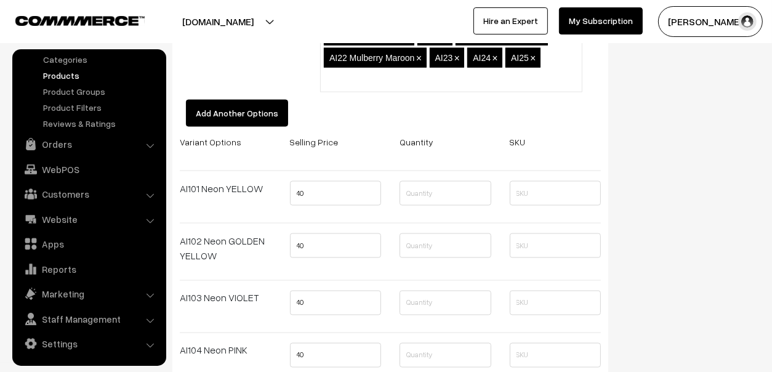
type input "AI26"
paste input "AI27"
type input "AI27"
paste input "AI28"
type input "AI28"
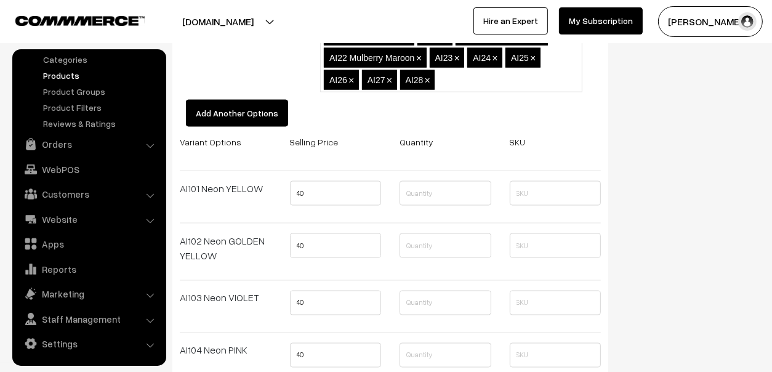
paste input "AI29"
type input "AI29"
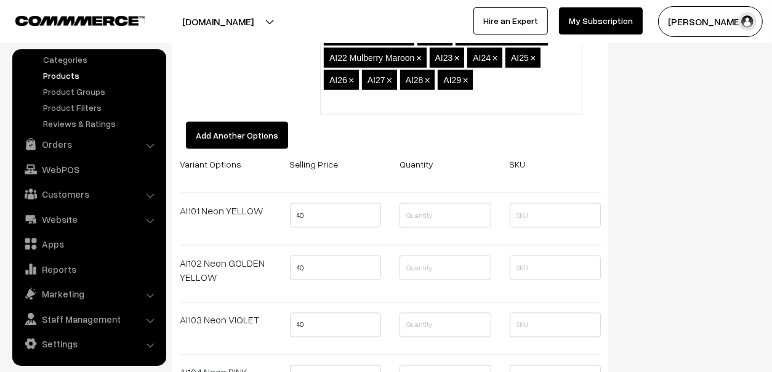
paste input "AI30"
type input "AI30"
paste input "AI31"
type input "AI31"
type input "a"
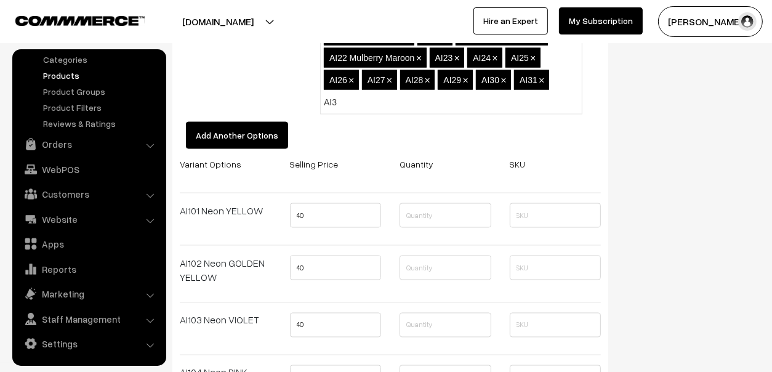
type input "AI32"
type input "AI33"
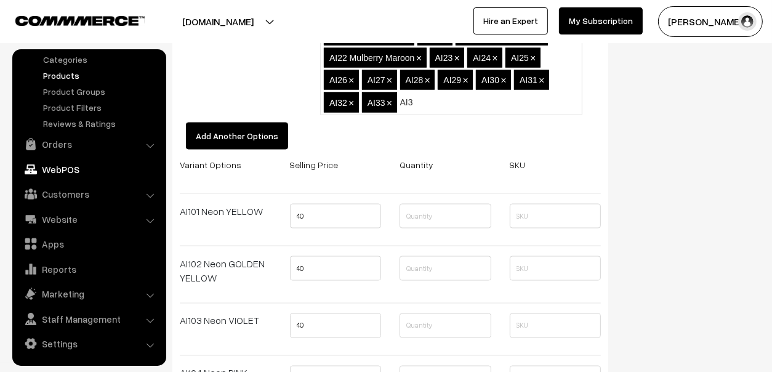
type input "AI34"
type input "AI35"
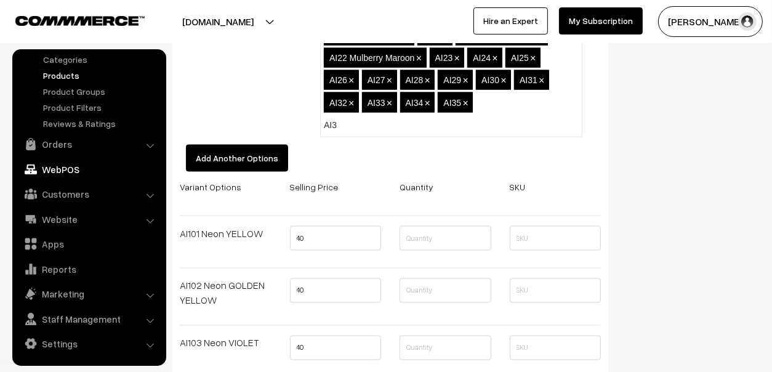
type input "AI36"
type input "AI37"
type input "AI38"
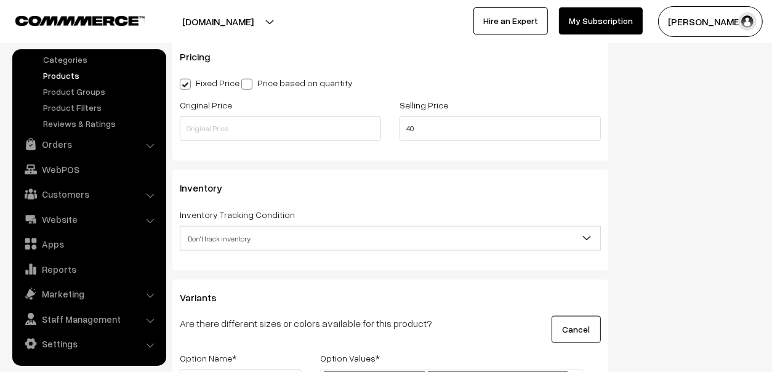
scroll to position [1046, 0]
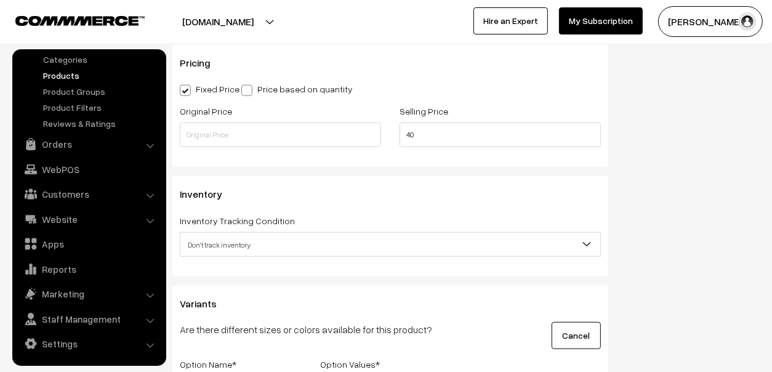
click at [310, 82] on label "Price based on quantity" at bounding box center [296, 88] width 111 height 13
click at [249, 84] on input "Price based on quantity" at bounding box center [245, 88] width 8 height 8
radio input "true"
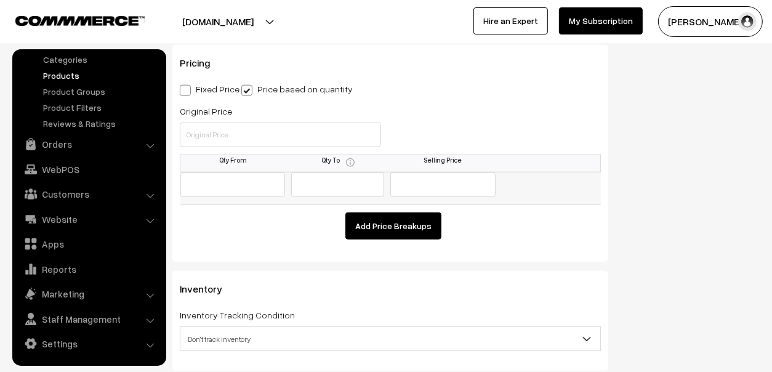
click at [230, 173] on input "text" at bounding box center [232, 184] width 105 height 25
type input "10"
type input "40"
click at [256, 132] on input "text" at bounding box center [280, 134] width 201 height 25
type input "70"
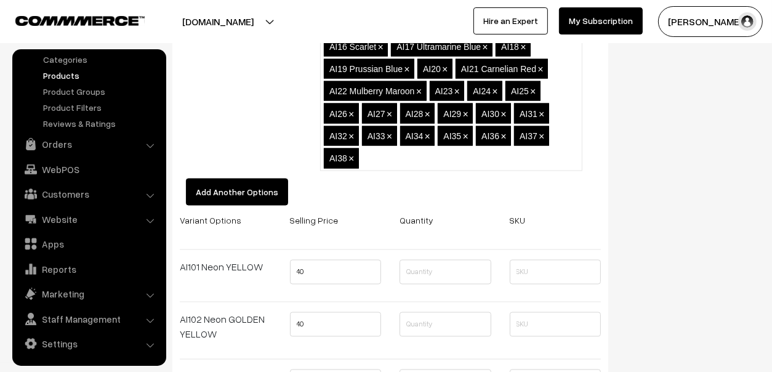
scroll to position [1784, 0]
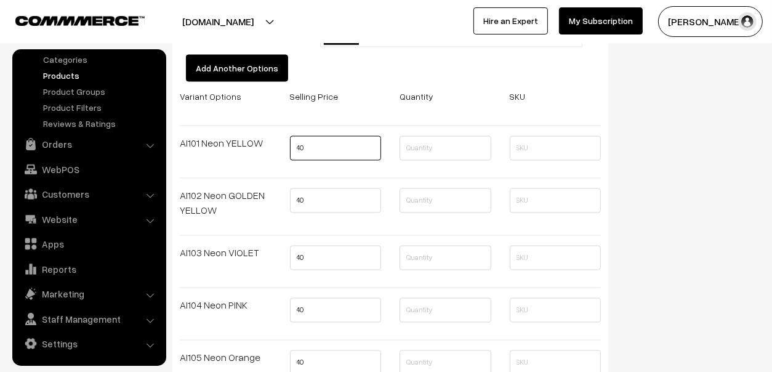
drag, startPoint x: 334, startPoint y: 148, endPoint x: 268, endPoint y: 148, distance: 65.2
type input "65"
type input "6"
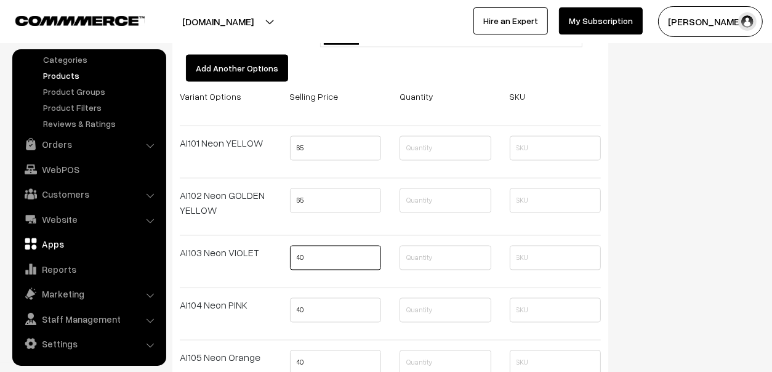
drag, startPoint x: 334, startPoint y: 251, endPoint x: 159, endPoint y: 246, distance: 174.2
type input "65"
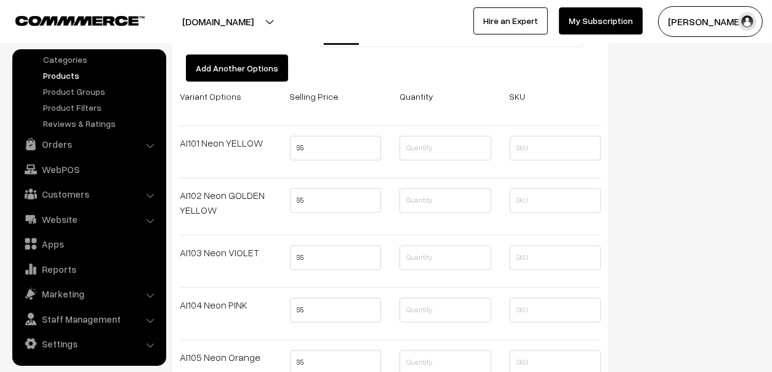
scroll to position [2009, 0]
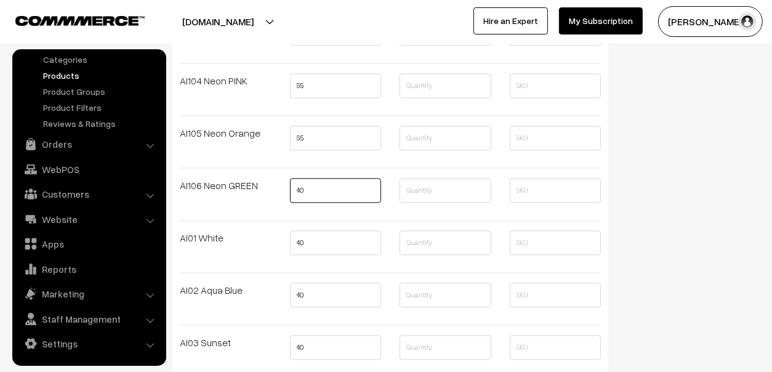
drag, startPoint x: 331, startPoint y: 183, endPoint x: 203, endPoint y: 186, distance: 128.1
type input "65"
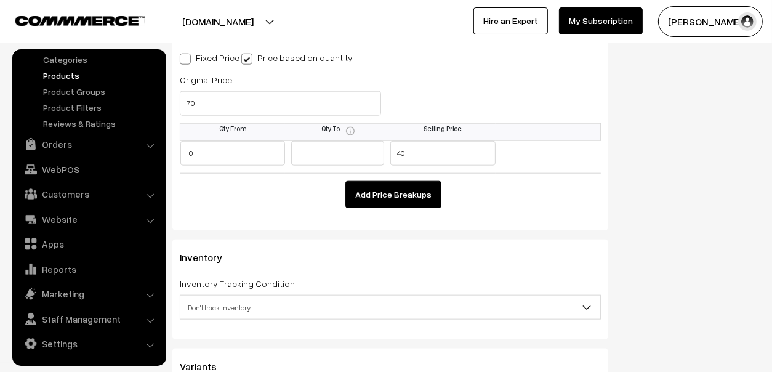
scroll to position [963, 0]
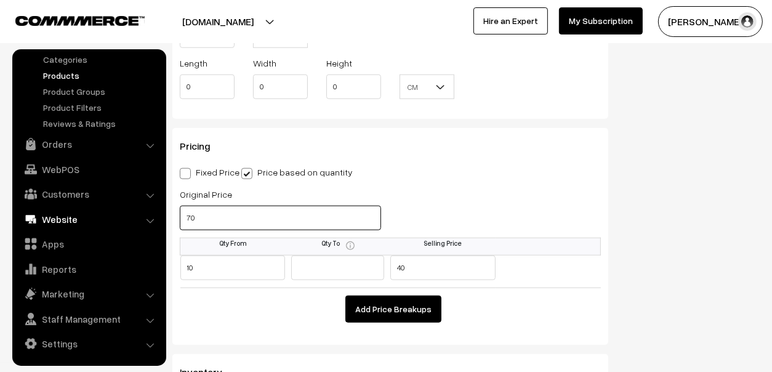
drag, startPoint x: 206, startPoint y: 213, endPoint x: 152, endPoint y: 214, distance: 53.6
type input "80"
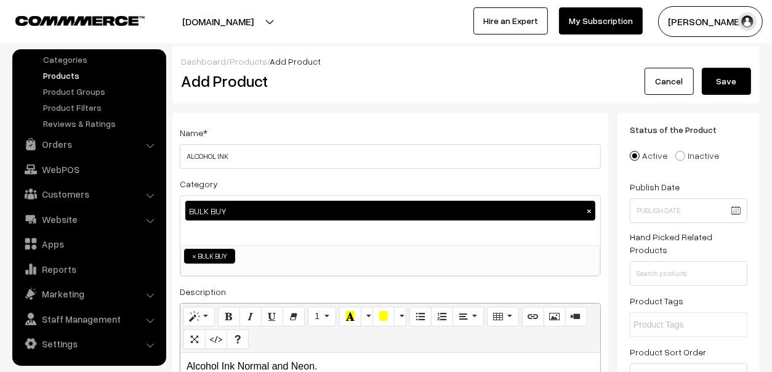
scroll to position [0, 0]
click at [729, 84] on button "Save" at bounding box center [726, 81] width 49 height 27
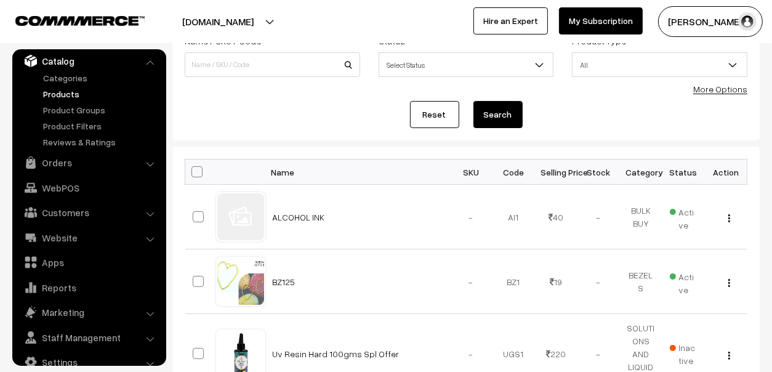
scroll to position [185, 0]
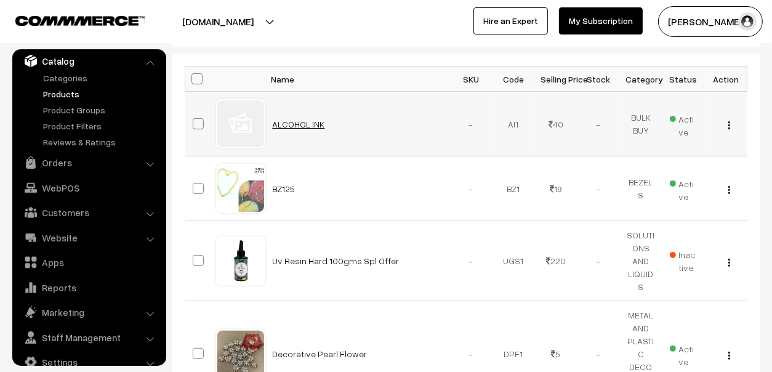
click at [301, 125] on link "ALCOHOL INK" at bounding box center [299, 124] width 52 height 10
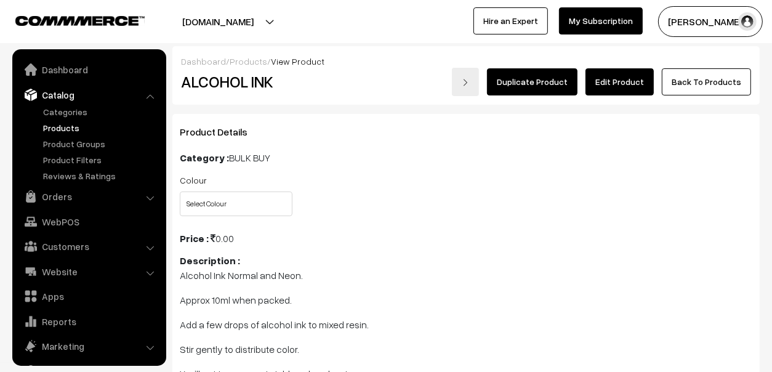
scroll to position [34, 0]
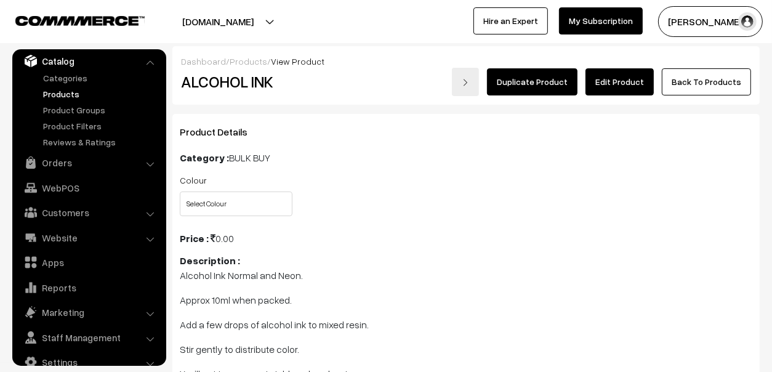
click at [625, 74] on link "Edit Product" at bounding box center [619, 81] width 68 height 27
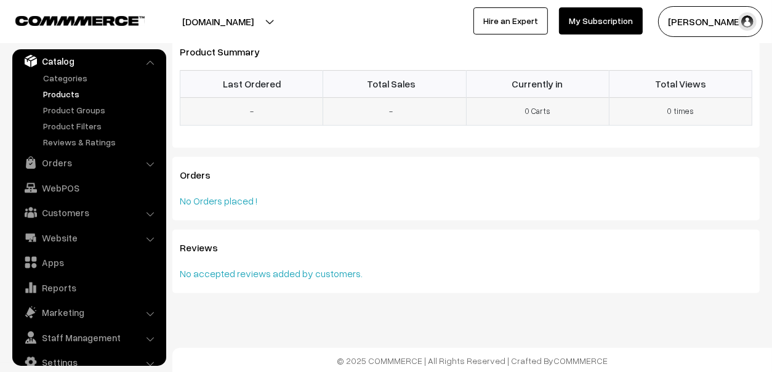
scroll to position [401, 0]
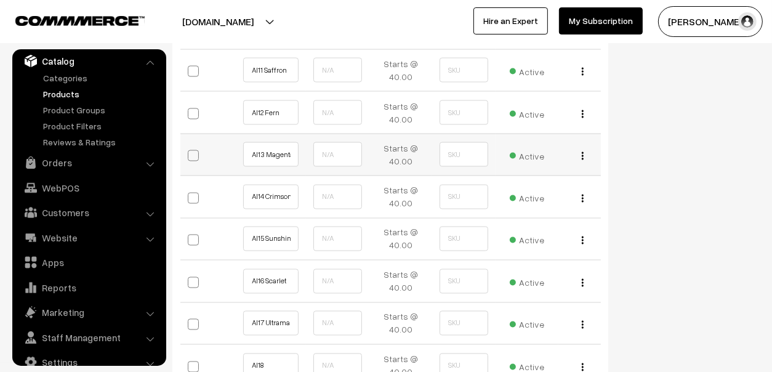
scroll to position [1784, 0]
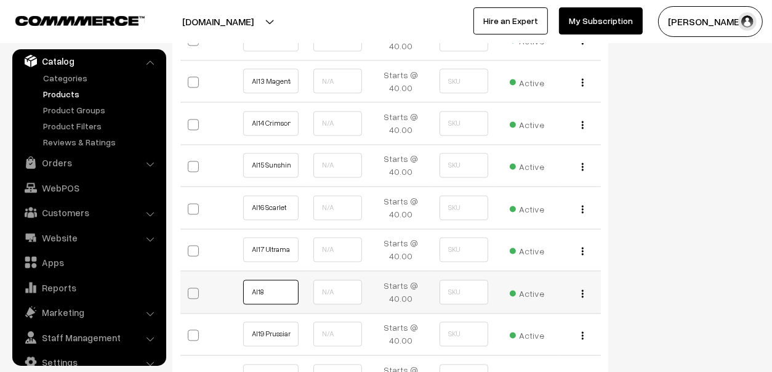
click at [270, 289] on input "AI18" at bounding box center [270, 292] width 55 height 25
type input "AI18 Imperial Blue"
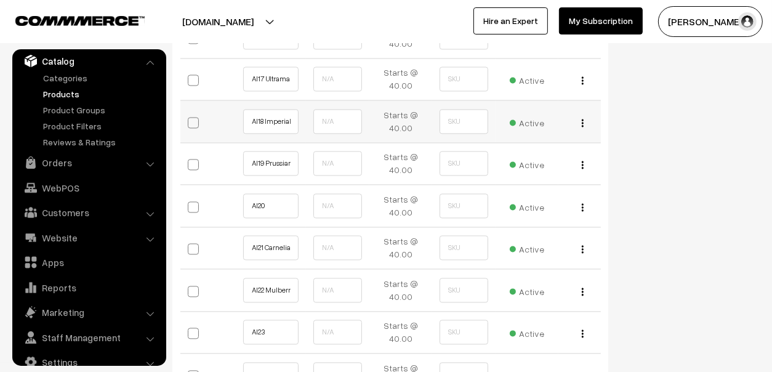
scroll to position [1969, 0]
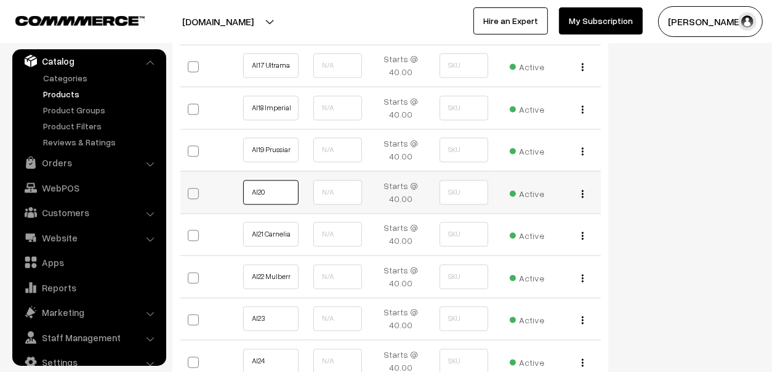
click at [291, 190] on input "AI20" at bounding box center [270, 192] width 55 height 25
type input "AI20 Candy Apple"
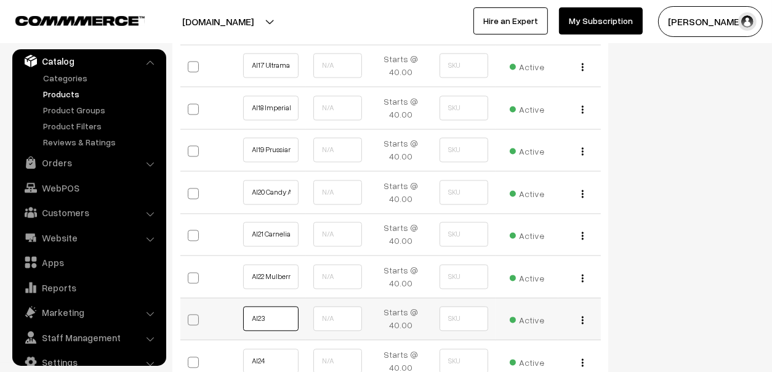
click at [275, 306] on input "AI23" at bounding box center [270, 318] width 55 height 25
type input "AI23 [PERSON_NAME] Blue"
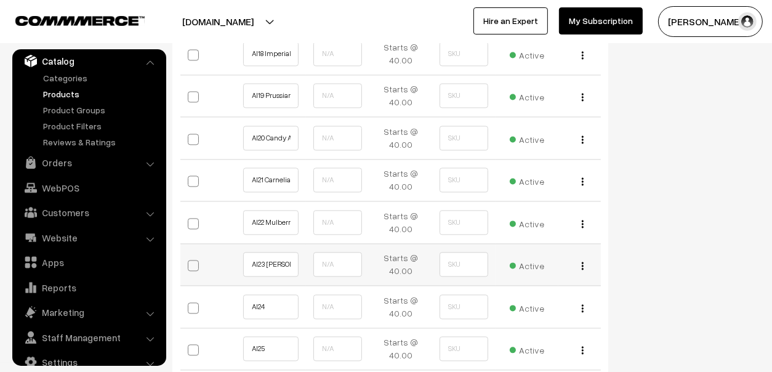
scroll to position [2092, 0]
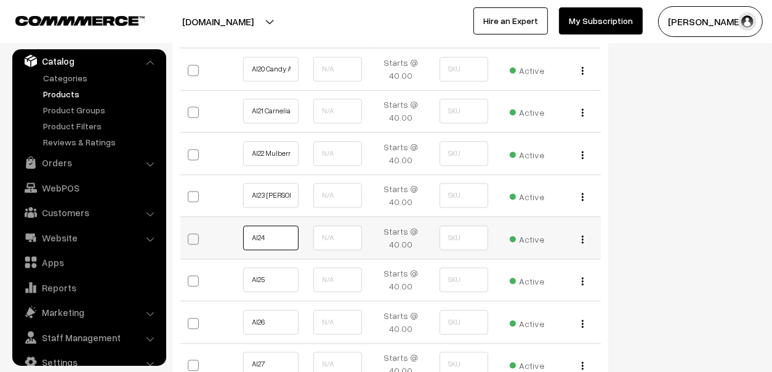
click at [295, 230] on input "AI24" at bounding box center [270, 237] width 55 height 25
type input "AI24 Pine Green"
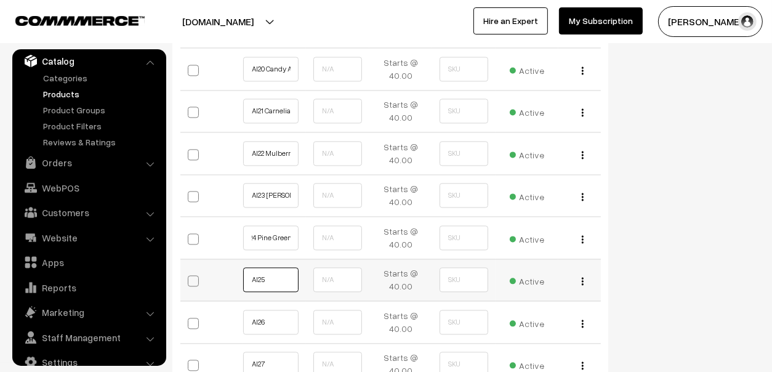
click at [295, 281] on input "AI25" at bounding box center [270, 279] width 55 height 25
type input "AI25 Teal"
click at [278, 317] on input "AI26" at bounding box center [270, 322] width 55 height 25
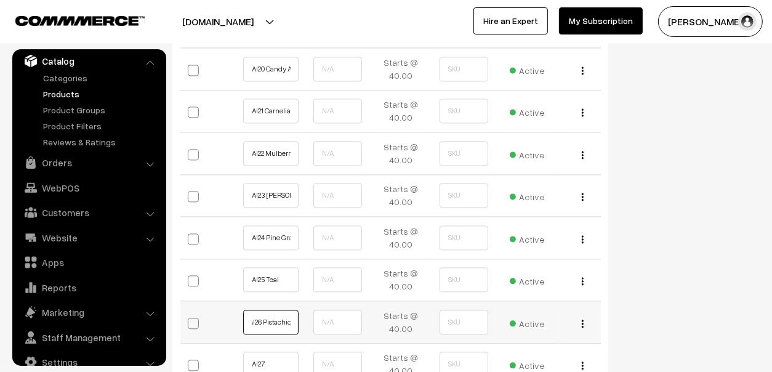
type input "AI26 Pistachio"
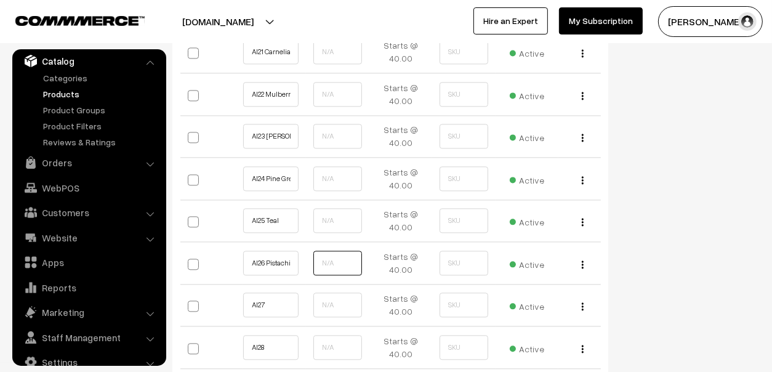
scroll to position [2277, 0]
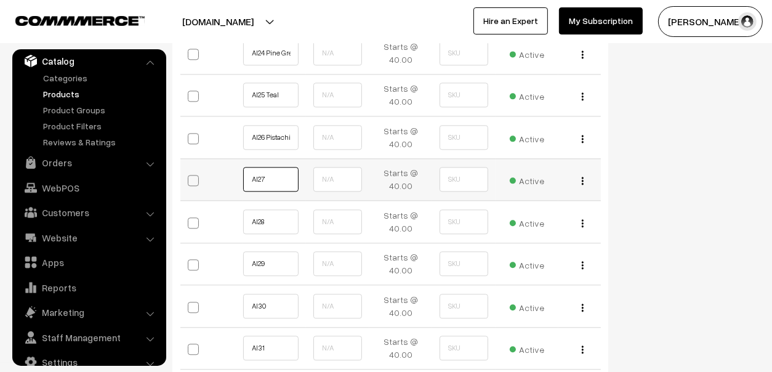
click at [279, 174] on input "AI27" at bounding box center [270, 179] width 55 height 25
type input "AI27 Rose Red"
click at [273, 218] on input "AI28" at bounding box center [270, 221] width 55 height 25
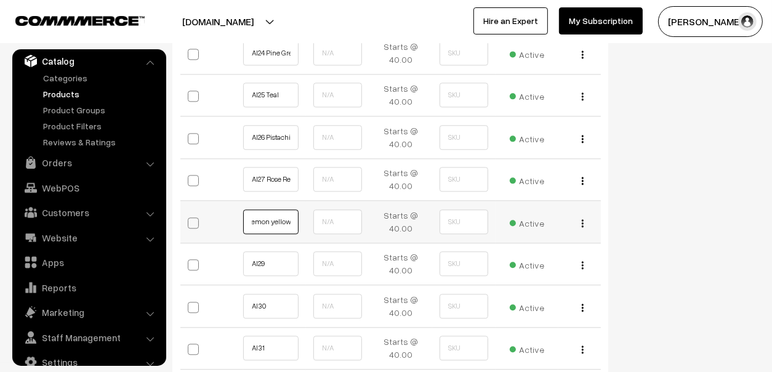
click at [271, 215] on input "AI28 Lemon yellow" at bounding box center [270, 221] width 55 height 25
type input "AI28 Lemon Yellow"
click at [281, 253] on input "AI29" at bounding box center [270, 263] width 55 height 25
type input "AI29 Lion Yellow"
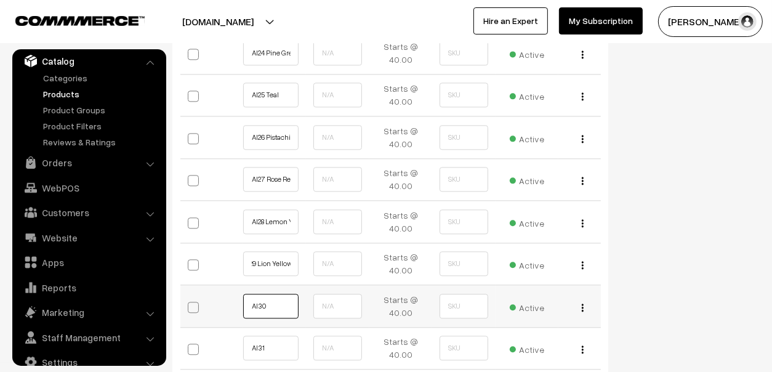
click at [286, 300] on input "AI30" at bounding box center [270, 306] width 55 height 25
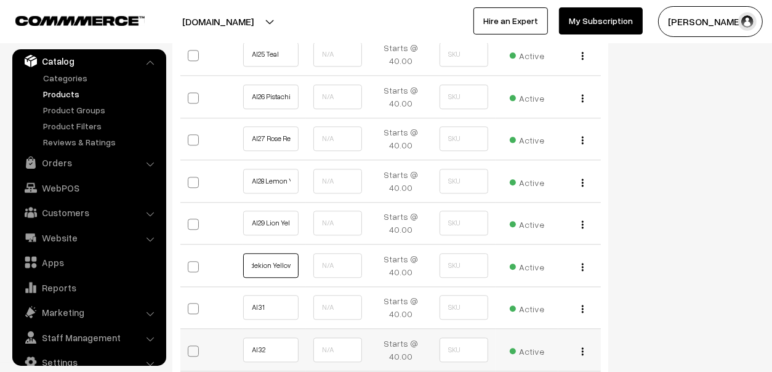
scroll to position [2338, 0]
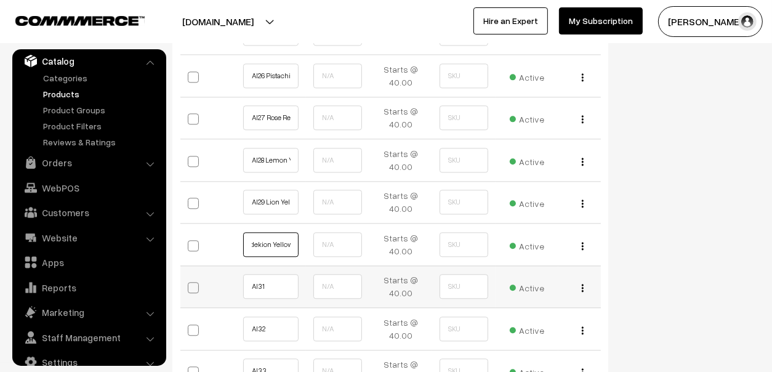
type input "AI30 Dandekion Yellow"
click at [280, 284] on input "AI31" at bounding box center [270, 286] width 55 height 25
type input "AI31 Onyx Black"
click at [284, 329] on input "AI32" at bounding box center [270, 328] width 55 height 25
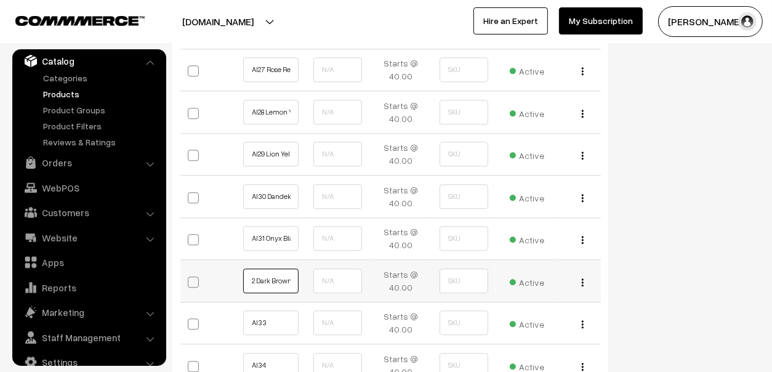
scroll to position [2461, 0]
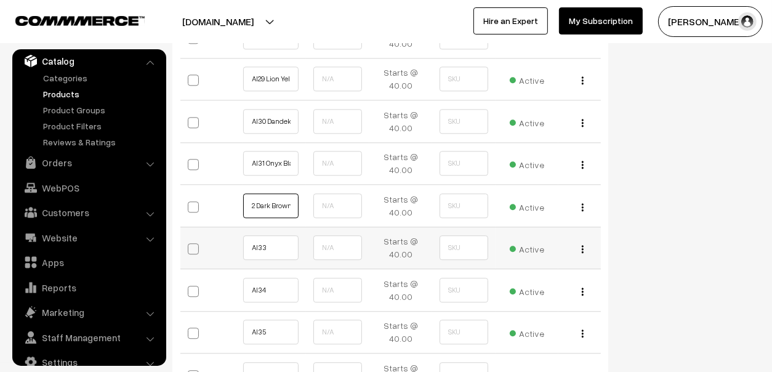
type input "AI32 Dark Brown"
click at [284, 241] on input "AI33" at bounding box center [270, 247] width 55 height 25
type input "AI33 Walnut Brown"
click at [281, 280] on input "AI34" at bounding box center [270, 290] width 55 height 25
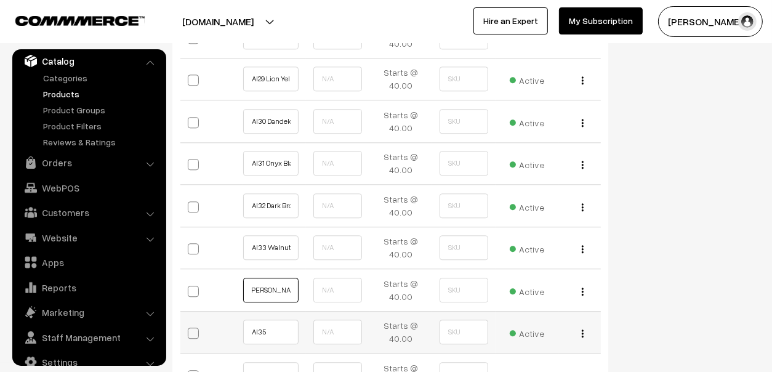
type input "AI34 Coffee Brown"
click at [280, 328] on input "AI35" at bounding box center [270, 331] width 55 height 25
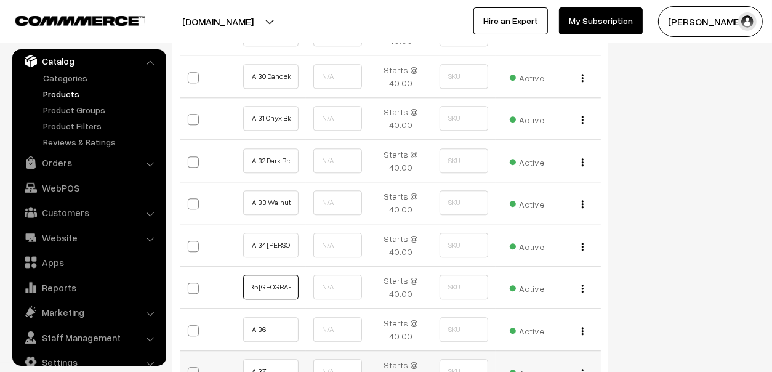
scroll to position [2647, 0]
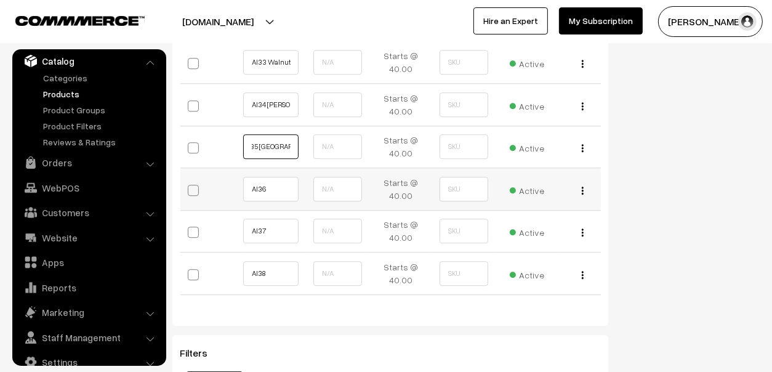
type input "AI35 Byzantium"
click at [292, 189] on input "AI36" at bounding box center [270, 189] width 55 height 25
type input "AI36 Royal Purple"
click at [289, 228] on input "AI37" at bounding box center [270, 230] width 55 height 25
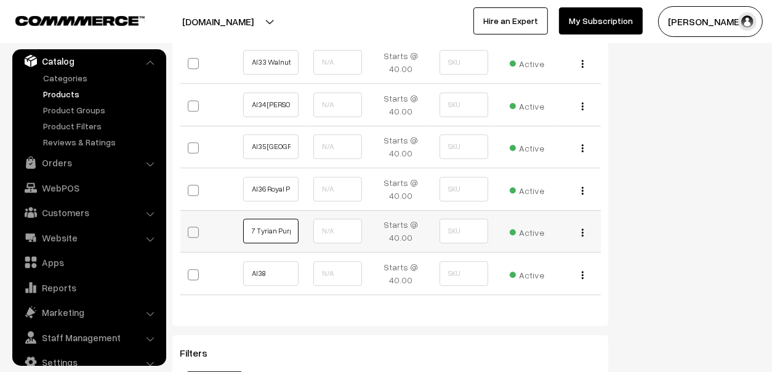
scroll to position [0, 15]
type input "AI37 Tyrian Purple"
click at [287, 268] on input "AI38" at bounding box center [270, 273] width 55 height 25
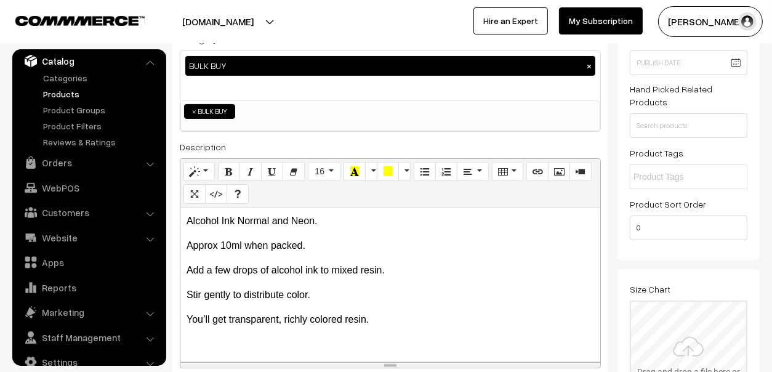
scroll to position [0, 0]
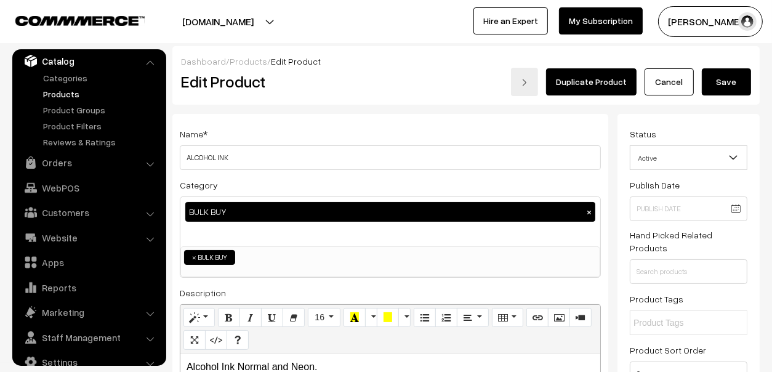
type input "AI38 Fire Engine Red"
click at [721, 82] on button "Save" at bounding box center [726, 81] width 49 height 27
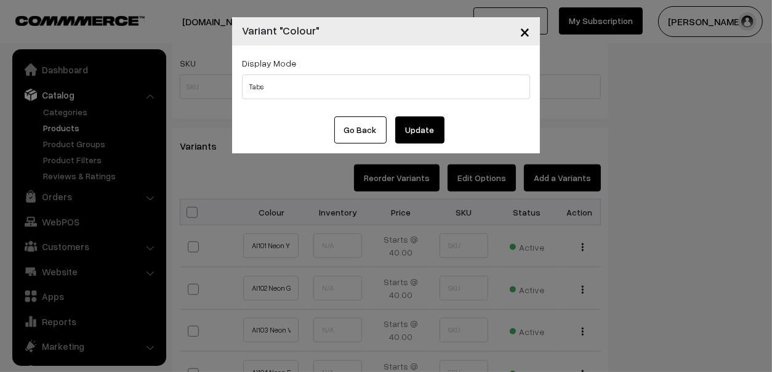
scroll to position [34, 0]
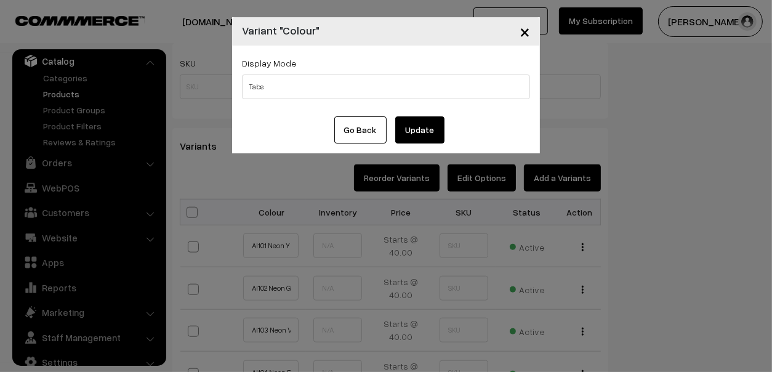
select select "img"
click at [242, 74] on select "Tabs Drop Down Tabs With Images Drop Down With Images Tabs With Color Swatches …" at bounding box center [386, 86] width 288 height 25
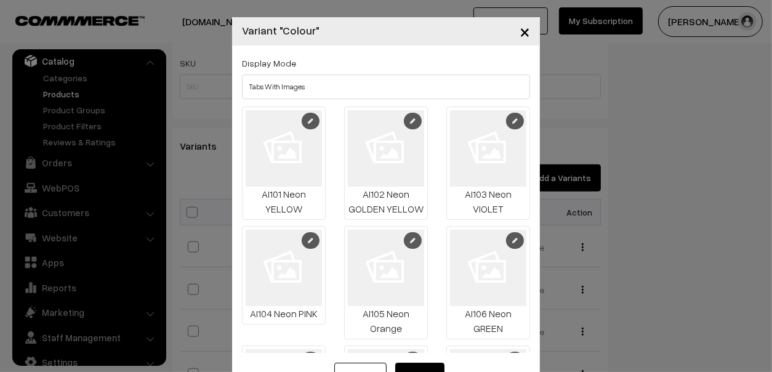
click at [309, 122] on icon at bounding box center [311, 121] width 6 height 6
click at [529, 28] on button "×" at bounding box center [525, 31] width 30 height 38
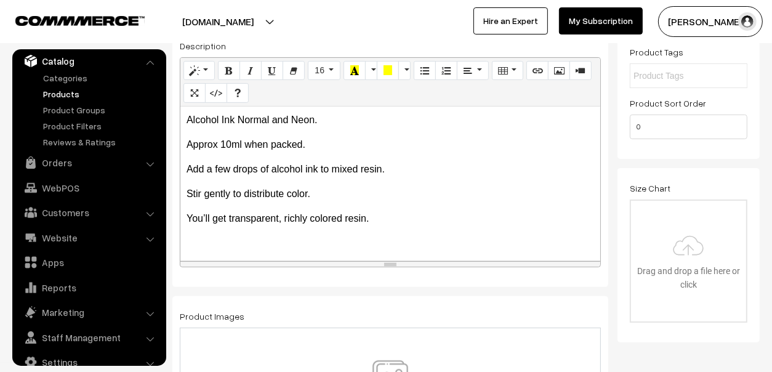
scroll to position [430, 0]
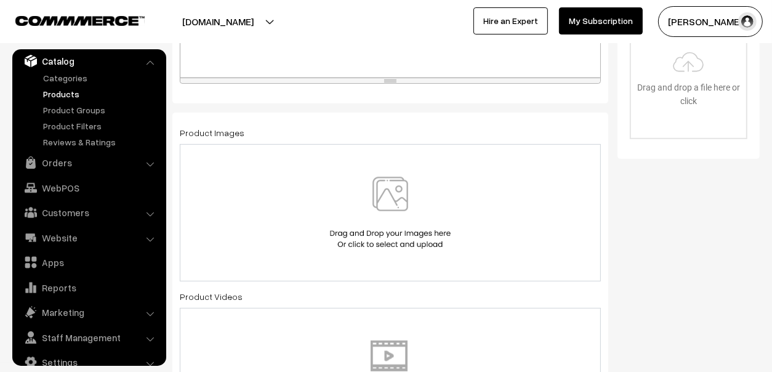
click at [419, 187] on img at bounding box center [390, 213] width 127 height 72
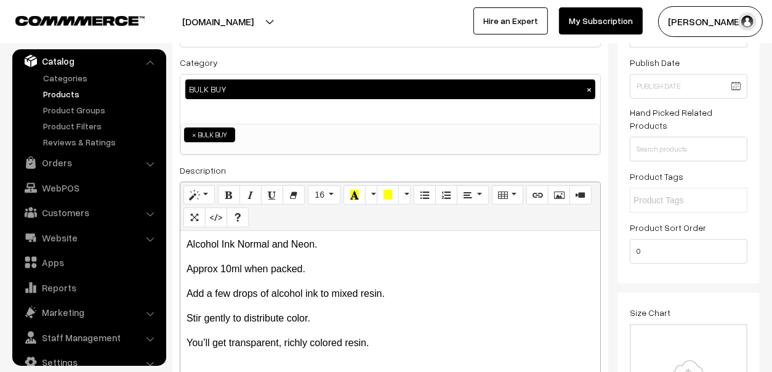
scroll to position [0, 0]
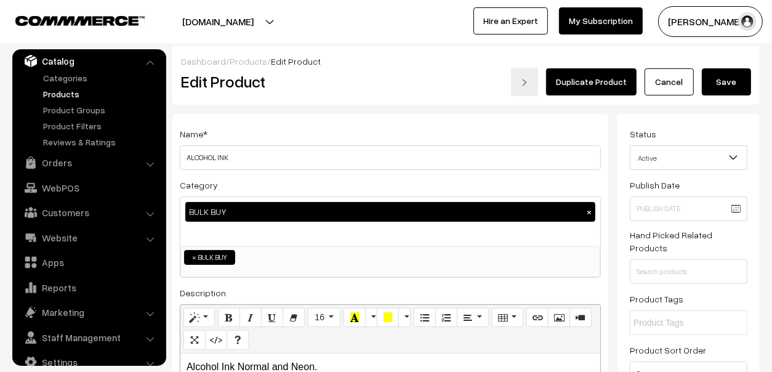
click at [735, 77] on button "Save" at bounding box center [726, 81] width 49 height 27
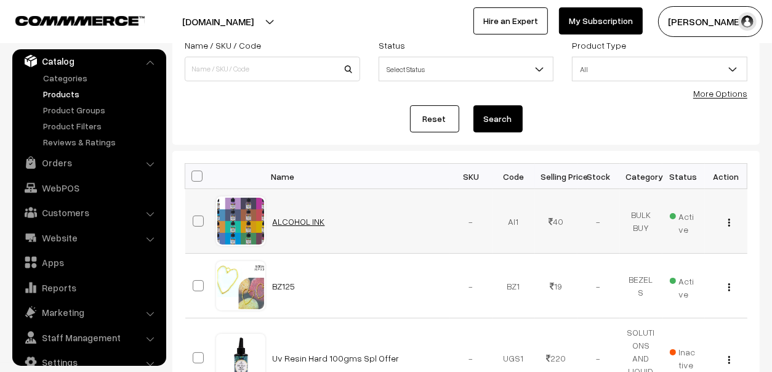
scroll to position [185, 0]
